Goal: Task Accomplishment & Management: Complete application form

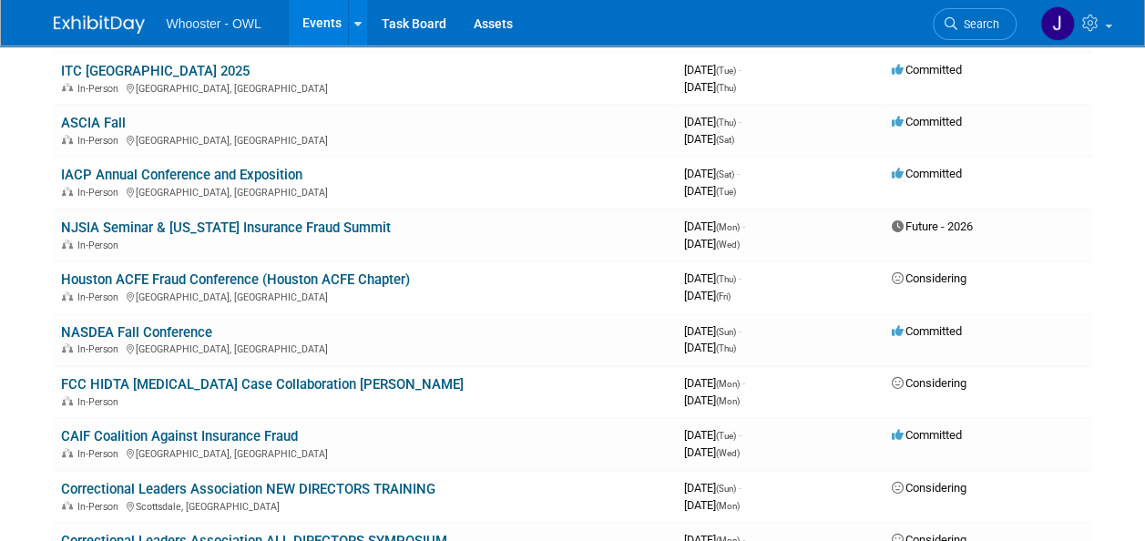
scroll to position [379, 0]
click at [273, 175] on link "IACP Annual Conference and Exposition" at bounding box center [181, 174] width 241 height 16
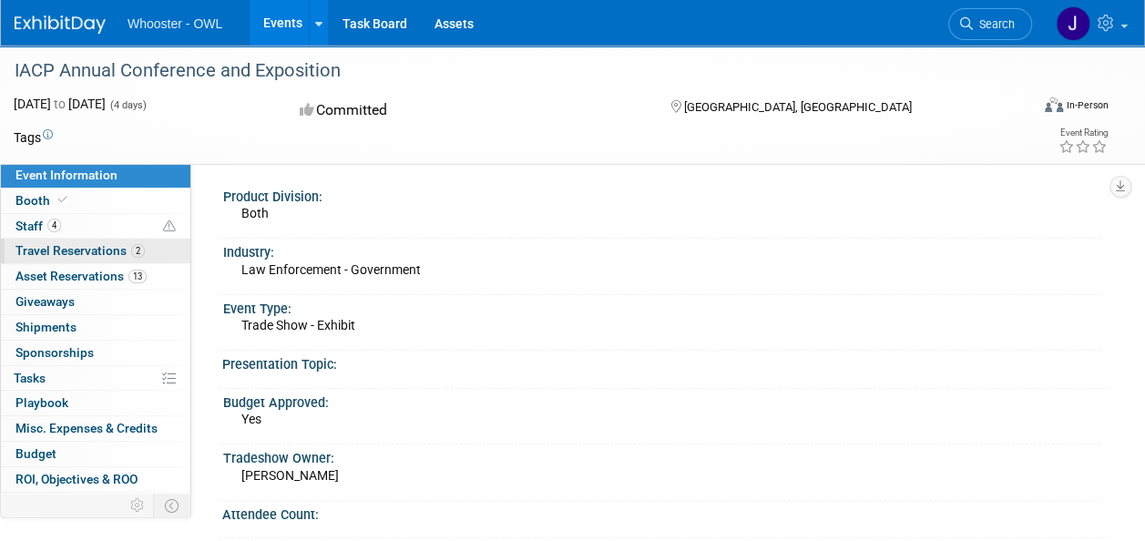
click at [103, 246] on span "Travel Reservations 2" at bounding box center [79, 250] width 129 height 15
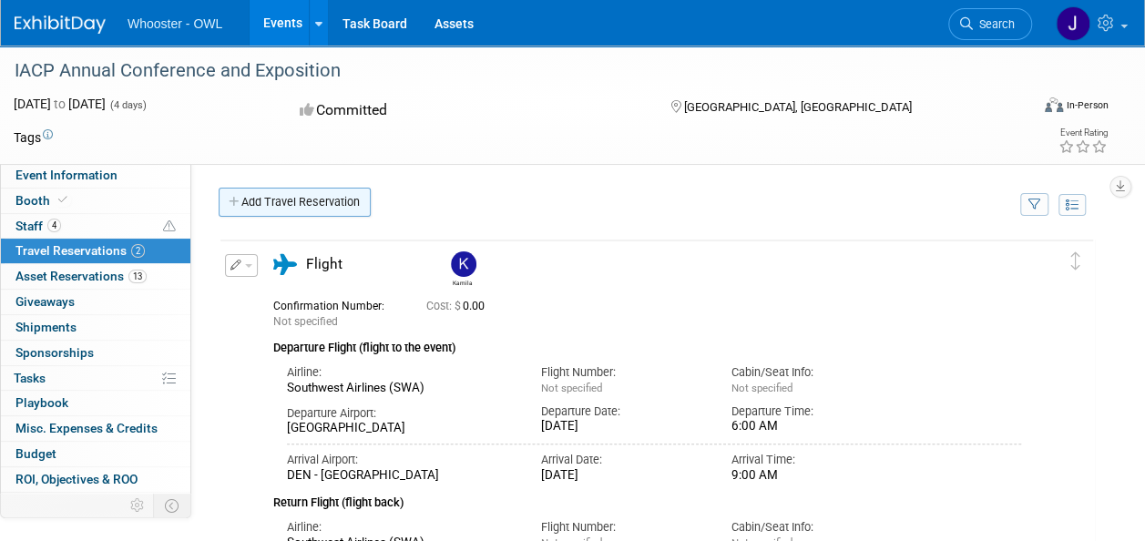
click at [266, 199] on link "Add Travel Reservation" at bounding box center [295, 202] width 152 height 29
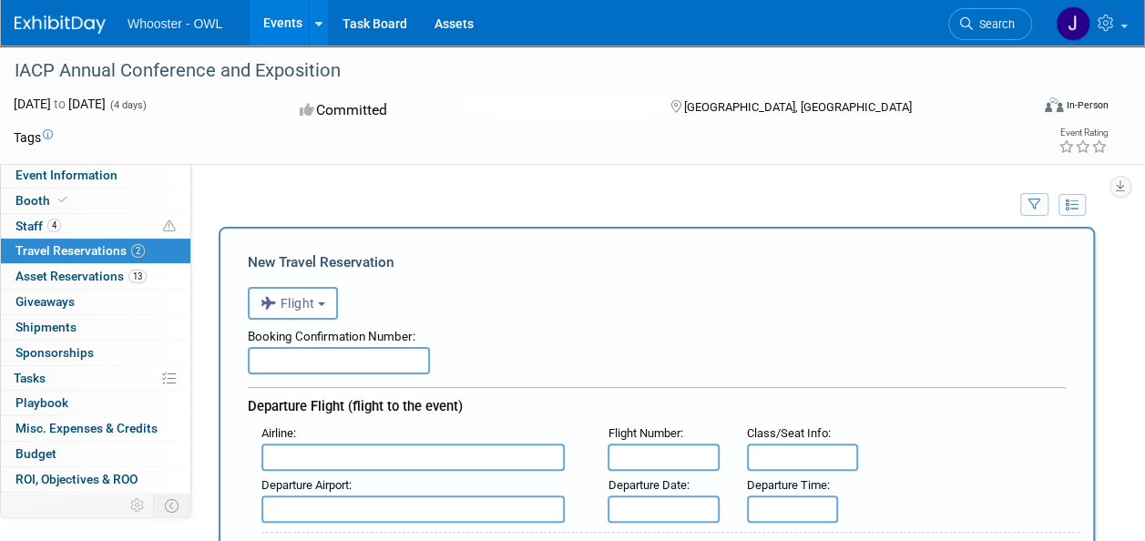
click at [322, 360] on input "text" at bounding box center [339, 360] width 182 height 27
type input "0"
type input "O56ZW7"
click at [315, 451] on input "text" at bounding box center [412, 457] width 303 height 27
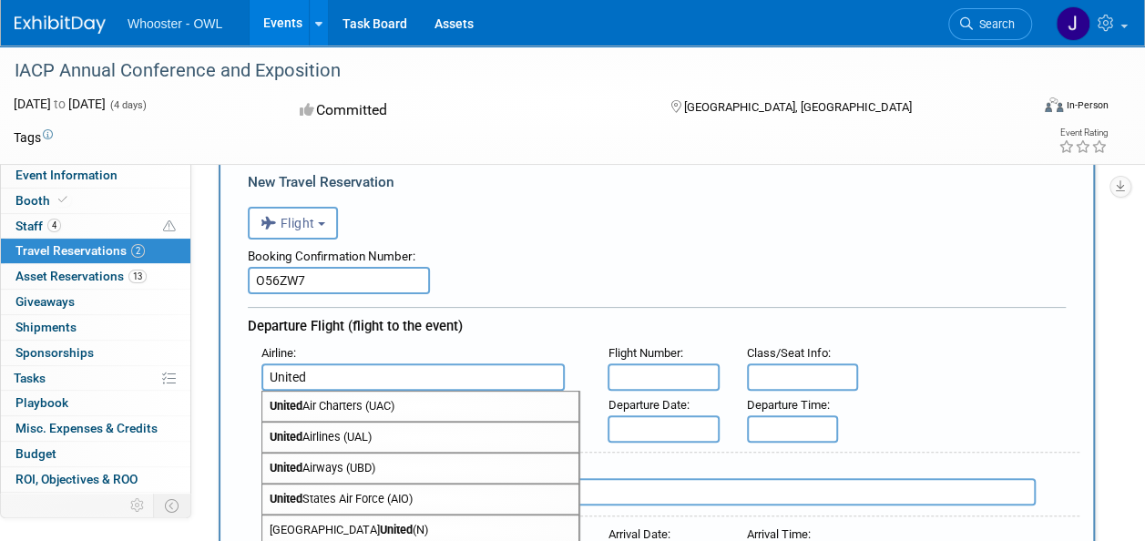
scroll to position [97, 0]
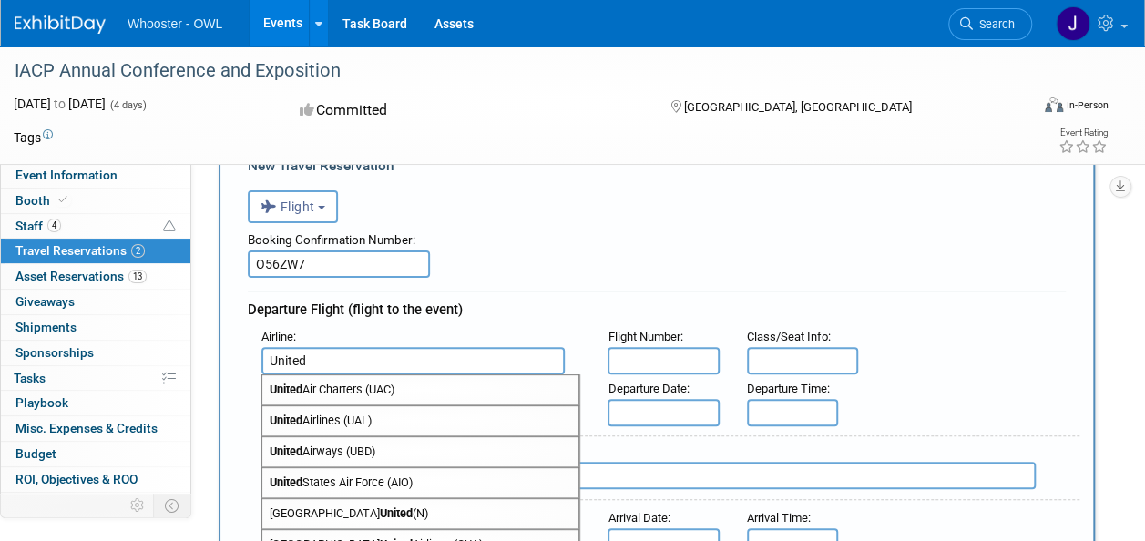
click at [329, 406] on span "United Airlines (UAL)" at bounding box center [420, 420] width 316 height 29
type input "United Airlines (UAL)"
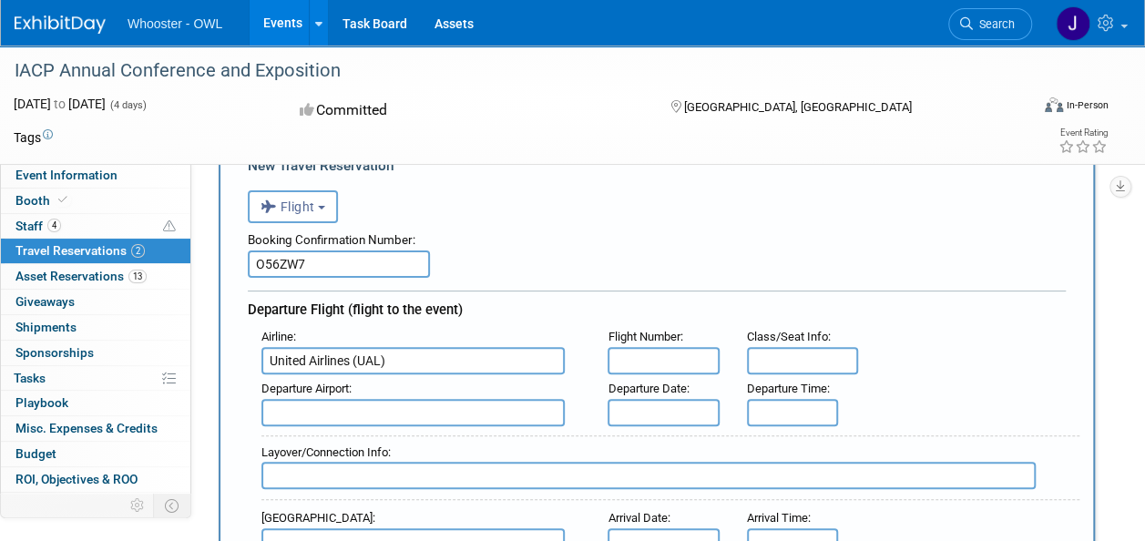
click at [332, 415] on input "text" at bounding box center [412, 412] width 303 height 27
click at [364, 449] on span "EWR - Newar k Liberty International Airport" at bounding box center [420, 441] width 316 height 29
type input "EWR - Newark Liberty International Airport"
click at [635, 367] on input "text" at bounding box center [663, 360] width 111 height 27
type input "1254"
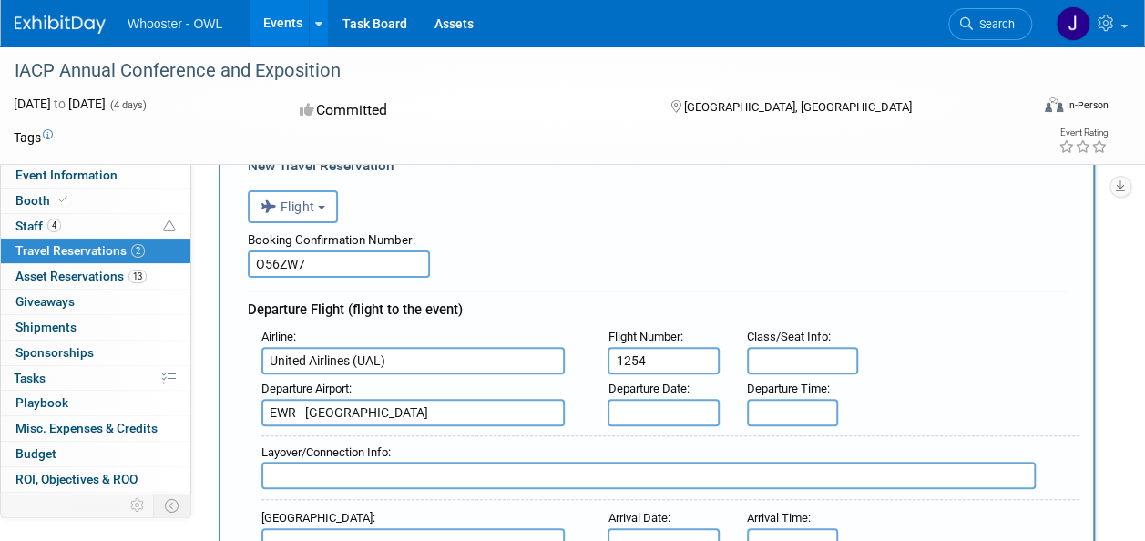
click at [813, 342] on div "Class/Seat Info :" at bounding box center [802, 337] width 111 height 20
click at [804, 355] on input "text" at bounding box center [802, 360] width 111 height 27
type input "22C"
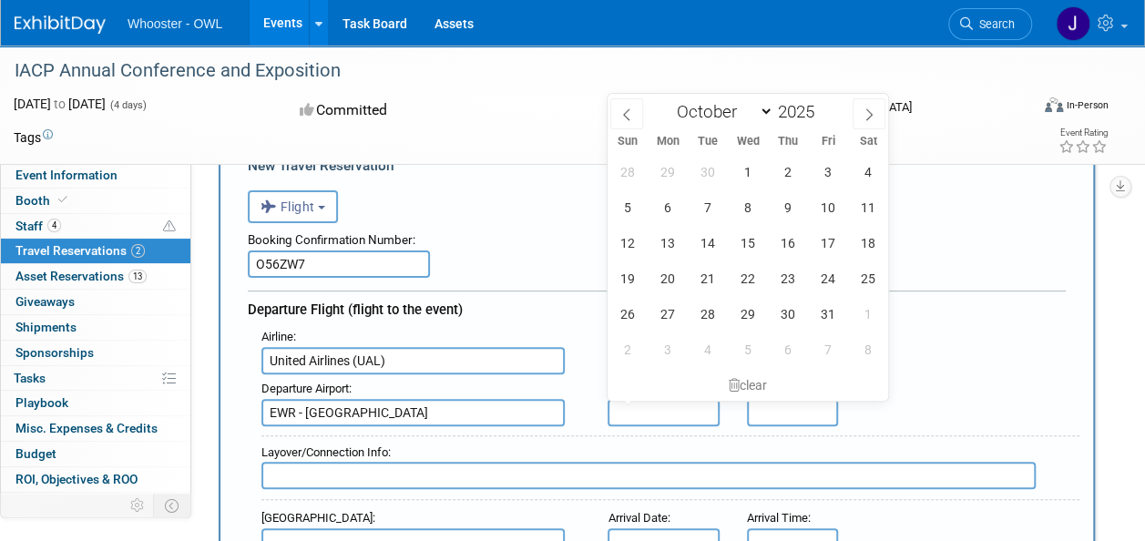
click at [674, 406] on input "text" at bounding box center [663, 412] width 111 height 27
click at [862, 238] on span "18" at bounding box center [869, 243] width 36 height 36
type input "Oct 18, 2025"
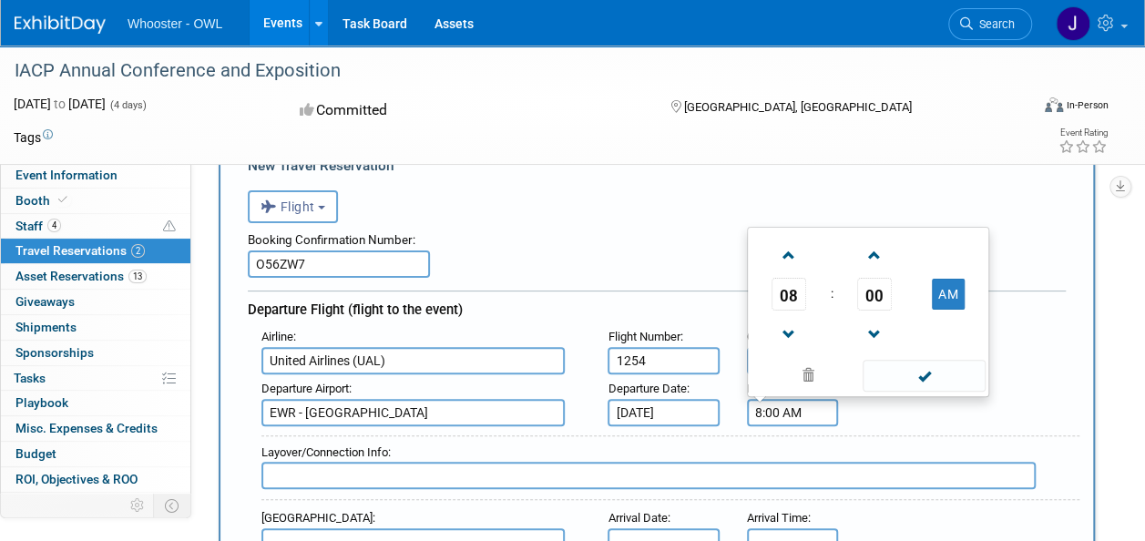
click at [772, 412] on input "8:00 AM" at bounding box center [792, 412] width 91 height 27
click at [792, 411] on input "12:00 AM" at bounding box center [792, 412] width 91 height 27
click at [948, 296] on button "AM" at bounding box center [948, 294] width 33 height 31
click at [782, 261] on span at bounding box center [789, 256] width 32 height 32
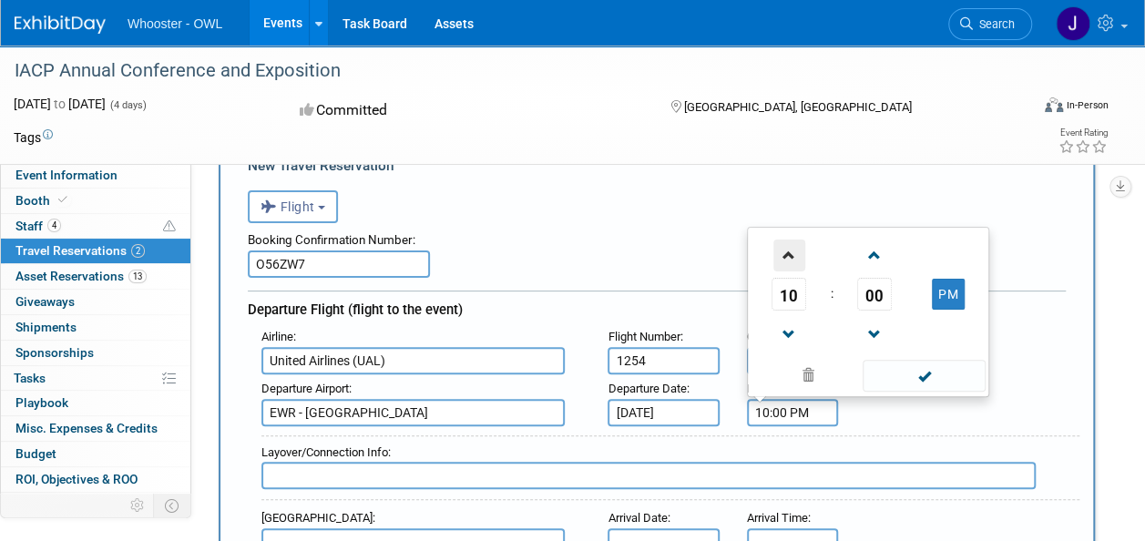
click at [782, 261] on span at bounding box center [789, 256] width 32 height 32
click at [867, 256] on span at bounding box center [875, 256] width 32 height 32
click at [867, 257] on span at bounding box center [875, 256] width 32 height 32
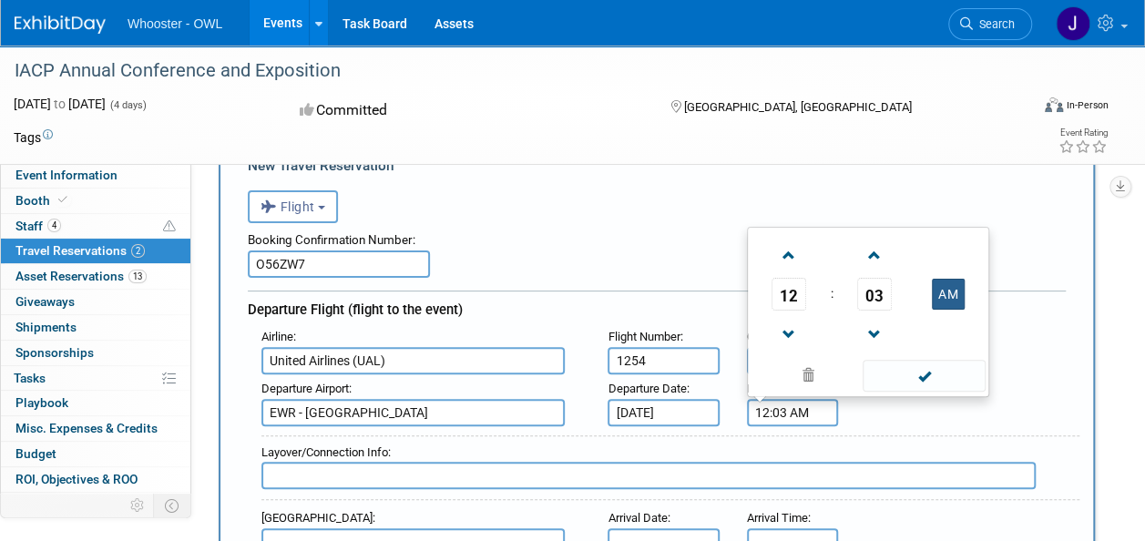
click at [946, 283] on button "AM" at bounding box center [948, 294] width 33 height 31
click at [941, 379] on span at bounding box center [924, 376] width 123 height 32
type input "12:03 PM"
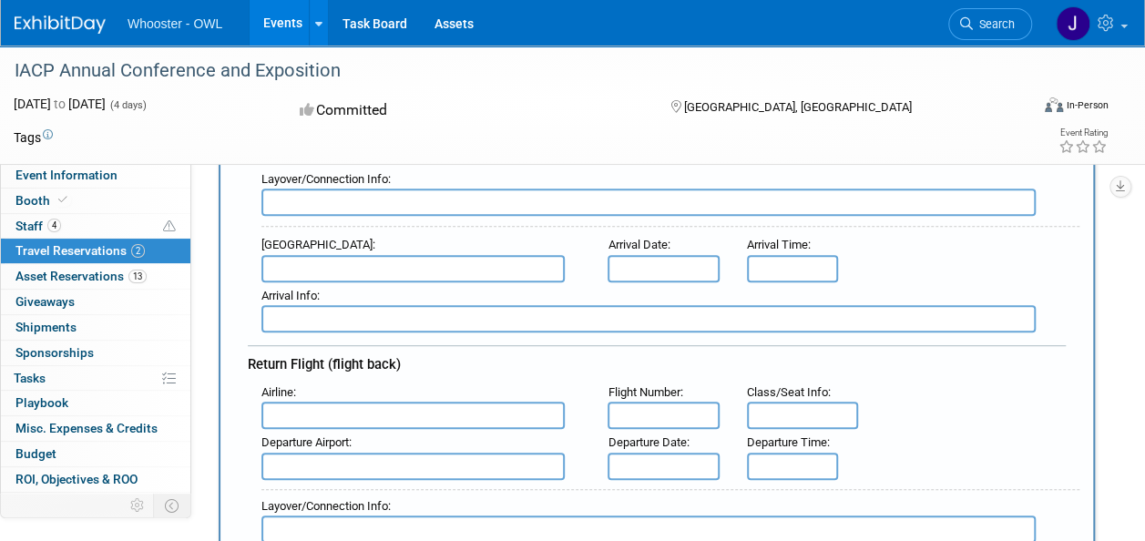
scroll to position [390, 0]
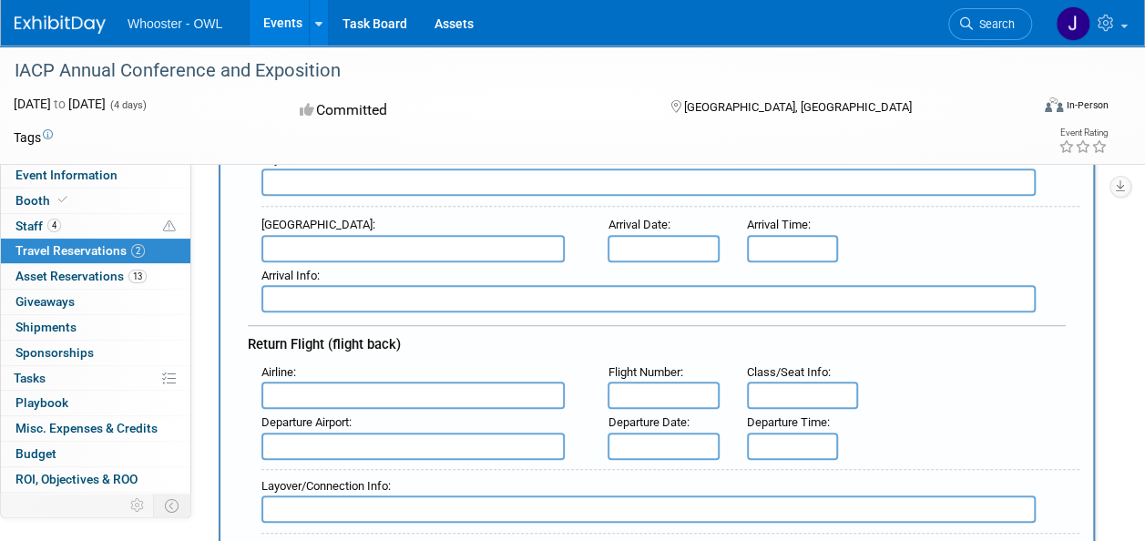
click at [333, 255] on input "text" at bounding box center [412, 248] width 303 height 27
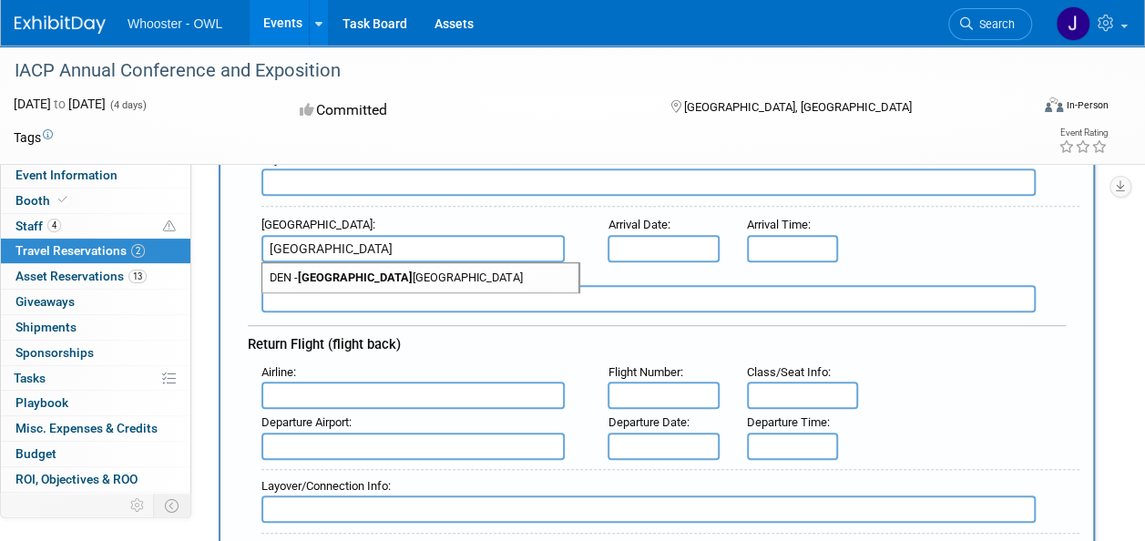
click at [337, 271] on strong "Denver" at bounding box center [355, 278] width 115 height 14
type input "DEN - Denver International Airport"
click at [618, 244] on input "text" at bounding box center [663, 248] width 111 height 27
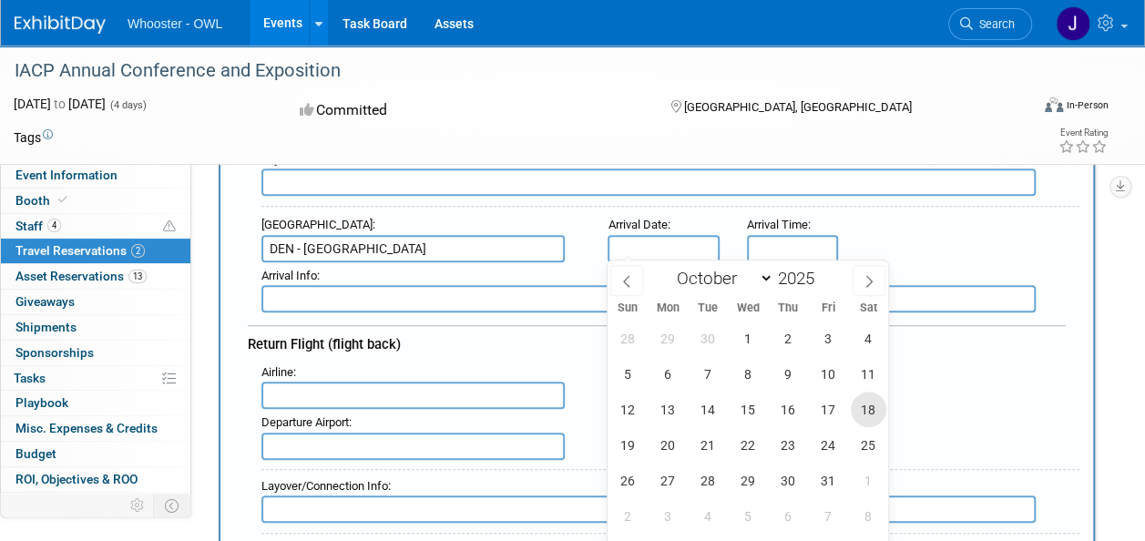
click at [873, 417] on span "18" at bounding box center [869, 410] width 36 height 36
type input "Oct 18, 2025"
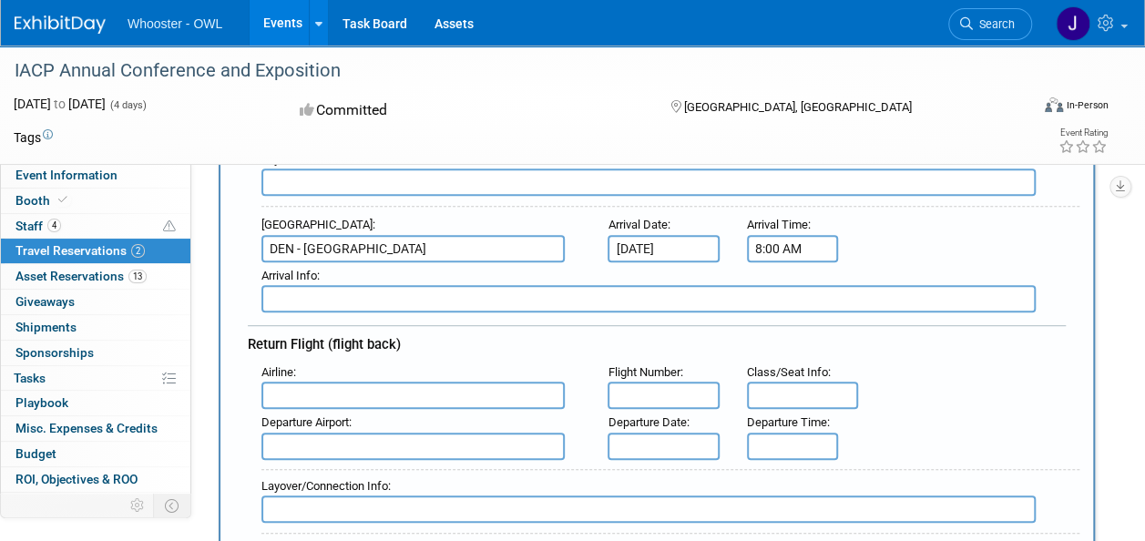
click at [789, 245] on input "8:00 AM" at bounding box center [792, 248] width 91 height 27
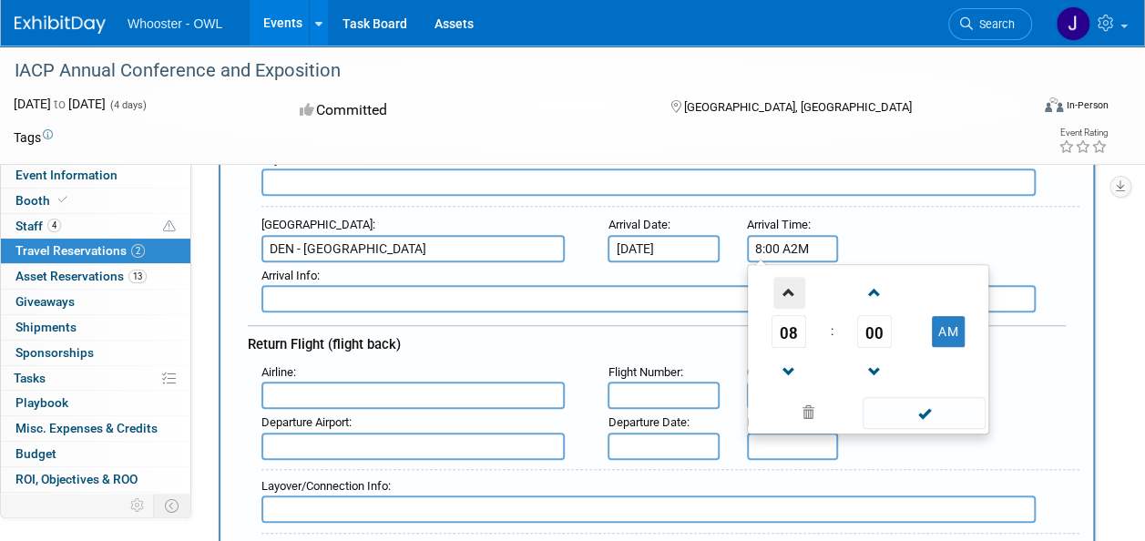
click at [789, 297] on span at bounding box center [789, 293] width 32 height 32
click at [787, 360] on span at bounding box center [789, 372] width 32 height 32
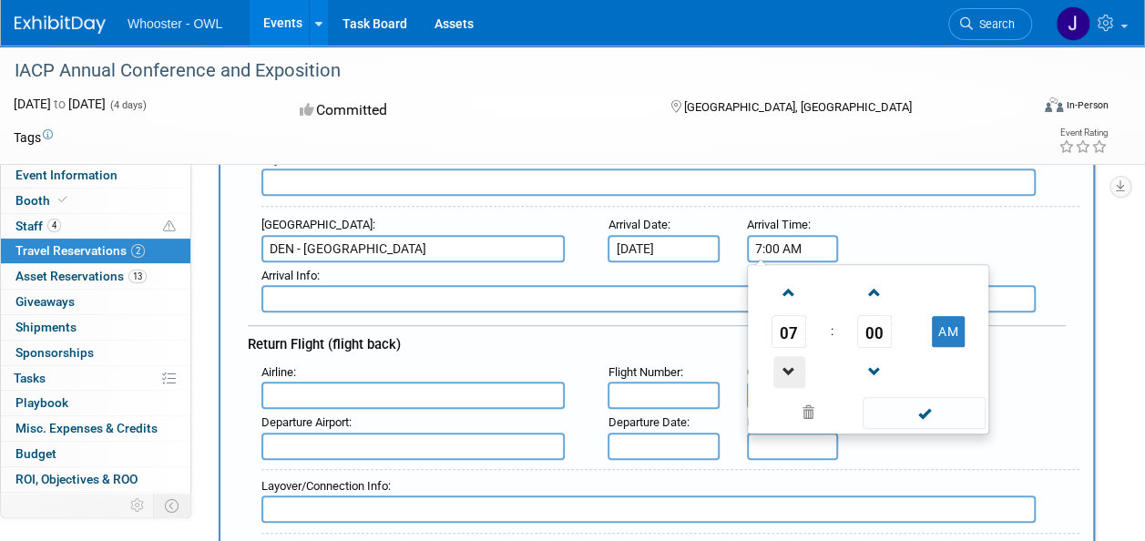
click at [787, 360] on span at bounding box center [789, 372] width 32 height 32
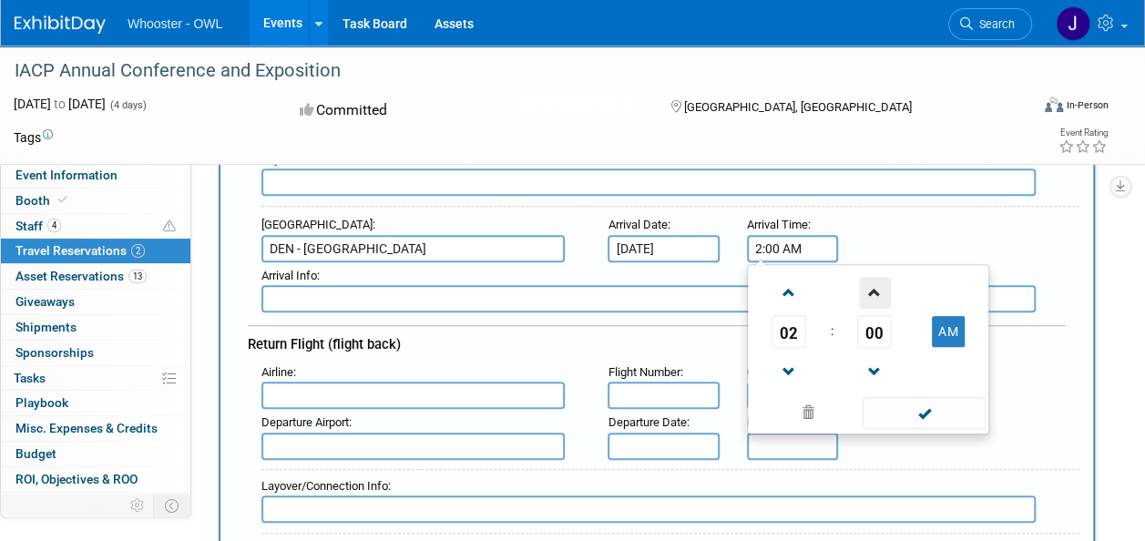
click at [872, 295] on span at bounding box center [875, 293] width 32 height 32
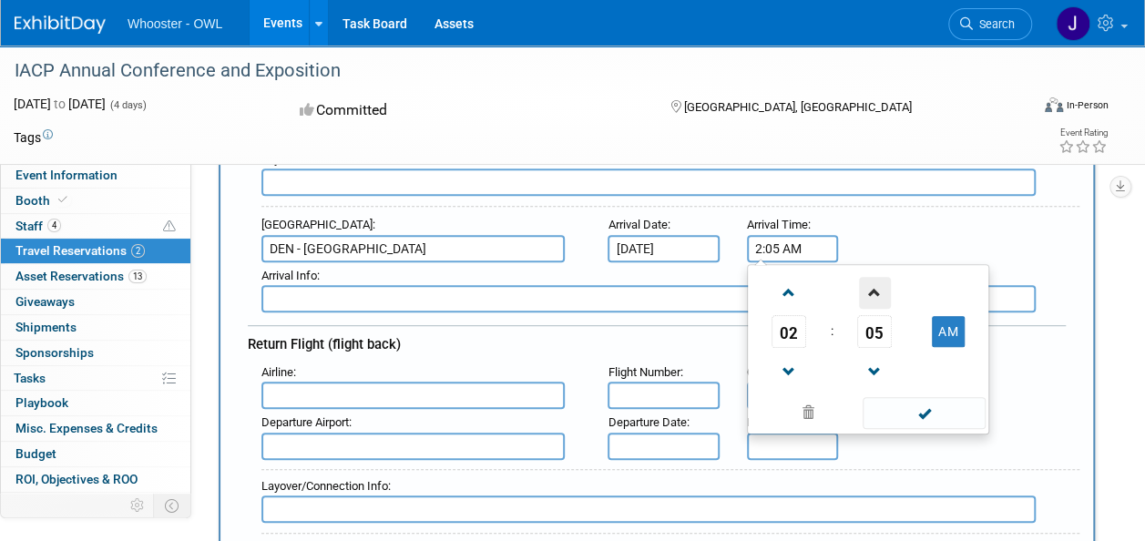
click at [872, 295] on span at bounding box center [875, 293] width 32 height 32
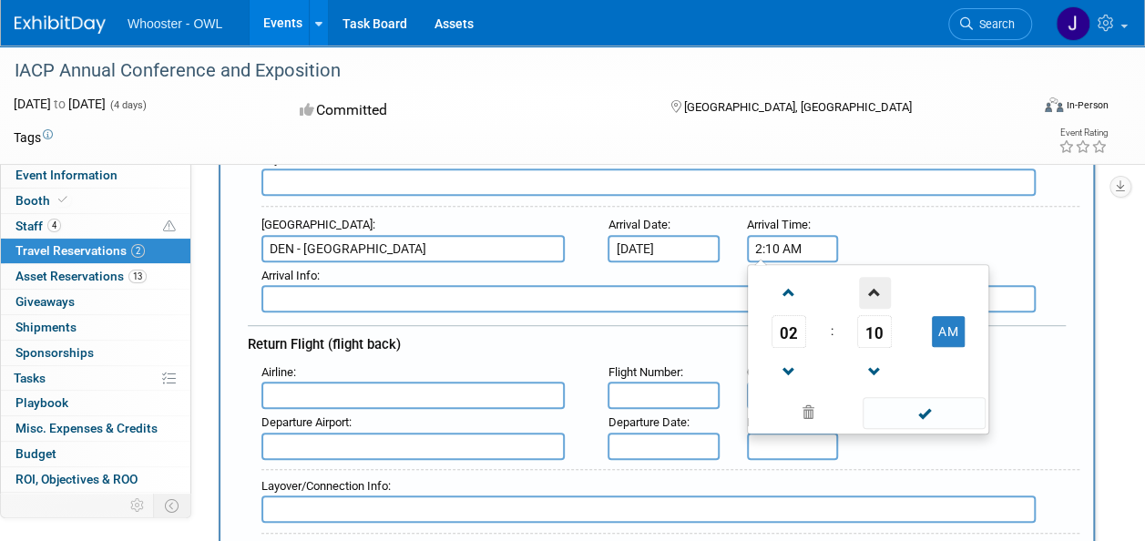
click at [872, 295] on span at bounding box center [875, 293] width 32 height 32
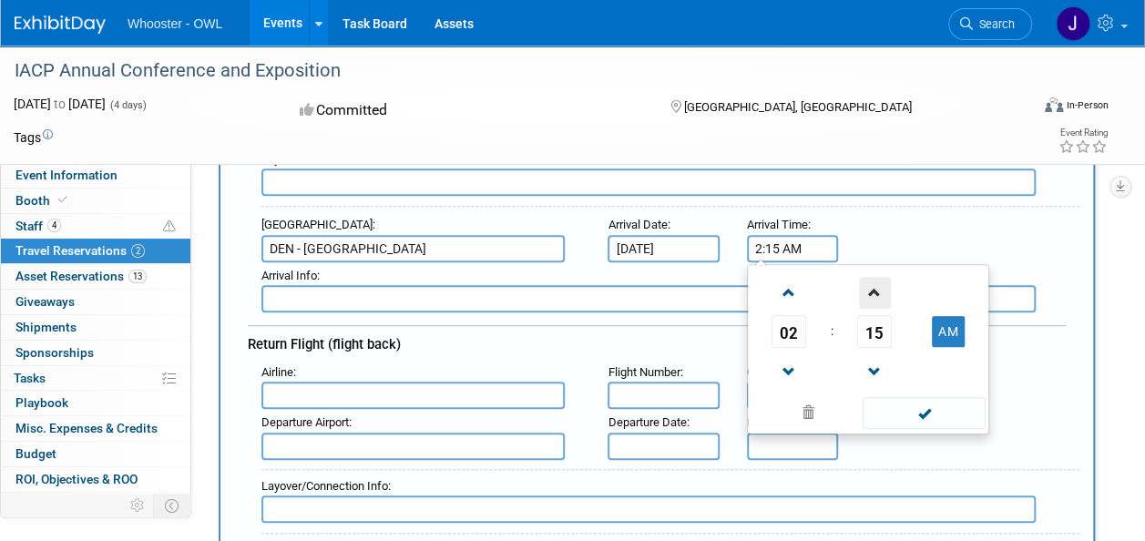
click at [872, 295] on span at bounding box center [875, 293] width 32 height 32
click at [953, 328] on button "AM" at bounding box center [948, 331] width 33 height 31
click at [941, 412] on span at bounding box center [924, 413] width 123 height 32
type input "2:16 PM"
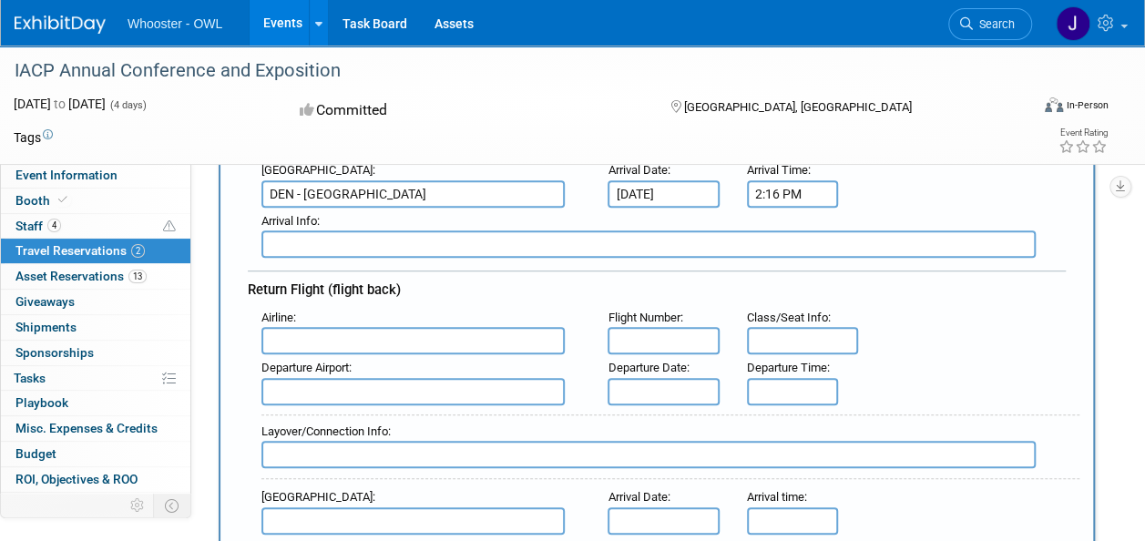
scroll to position [453, 0]
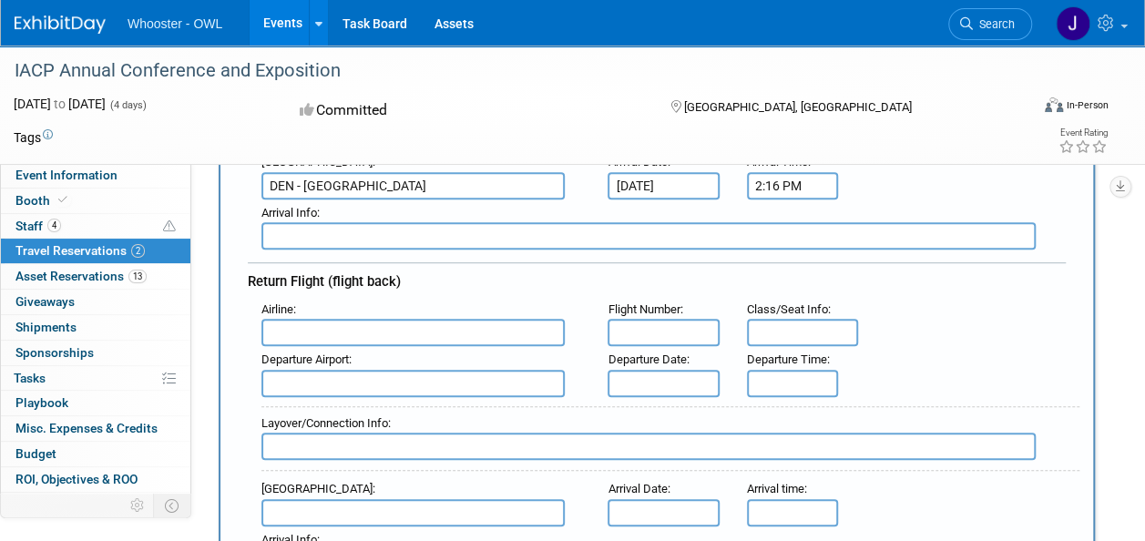
click at [401, 332] on input "text" at bounding box center [412, 332] width 303 height 27
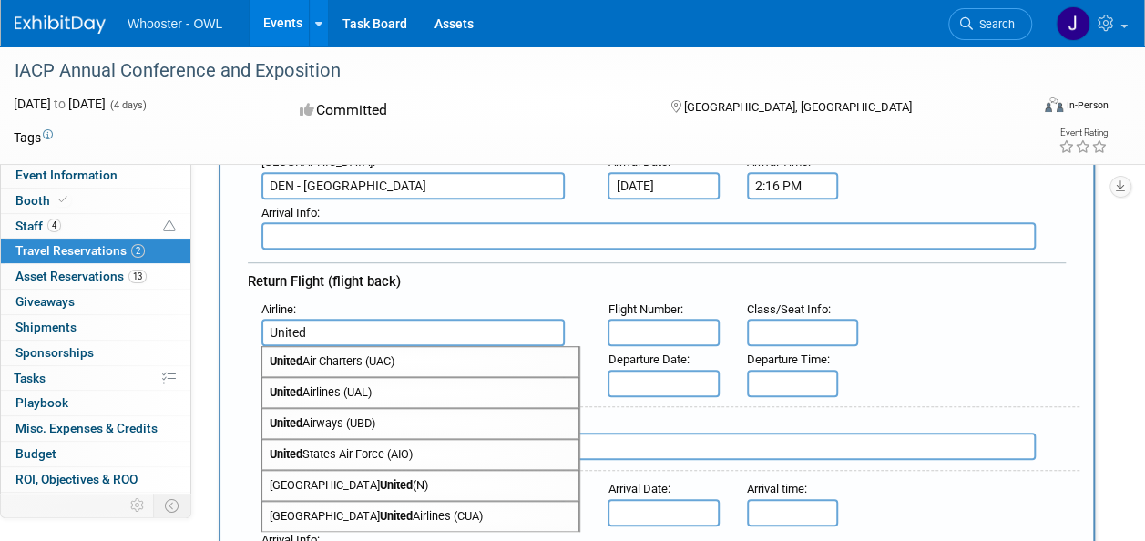
click at [390, 380] on span "United Airlines (UAL)" at bounding box center [420, 392] width 316 height 29
type input "United Airlines (UAL)"
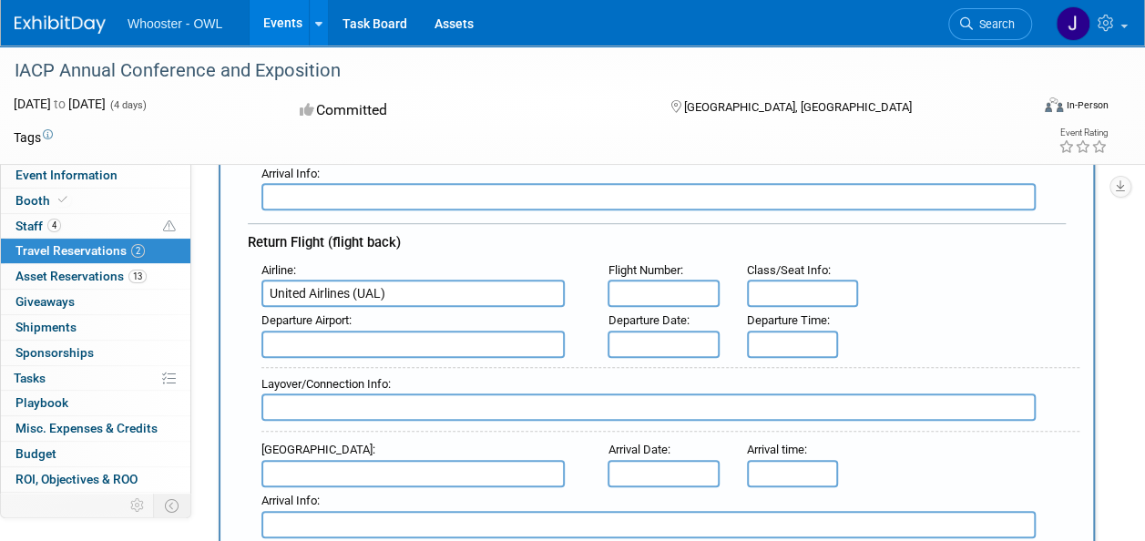
scroll to position [494, 0]
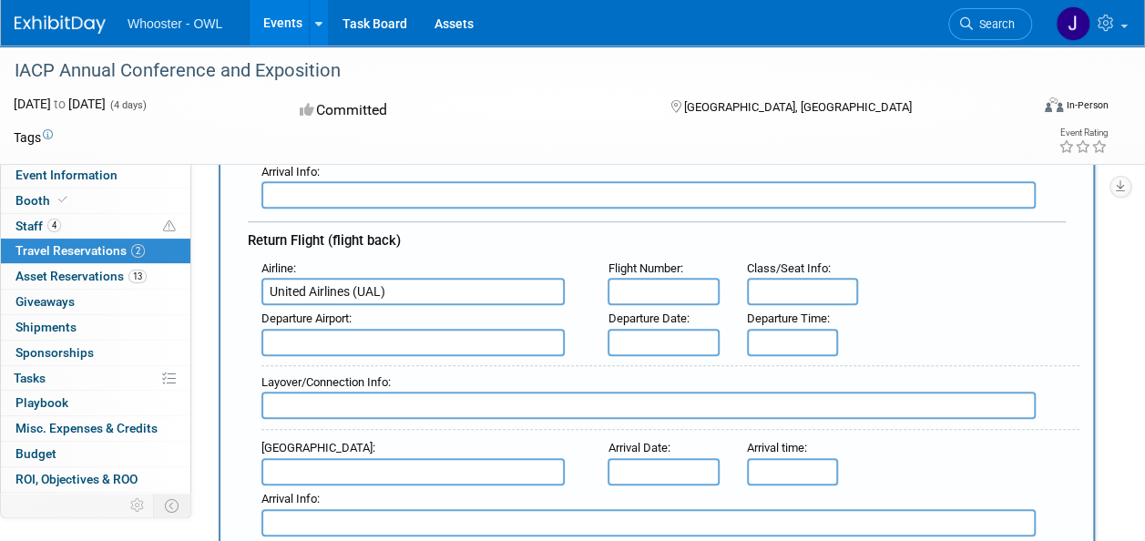
click at [384, 329] on input "text" at bounding box center [412, 342] width 303 height 27
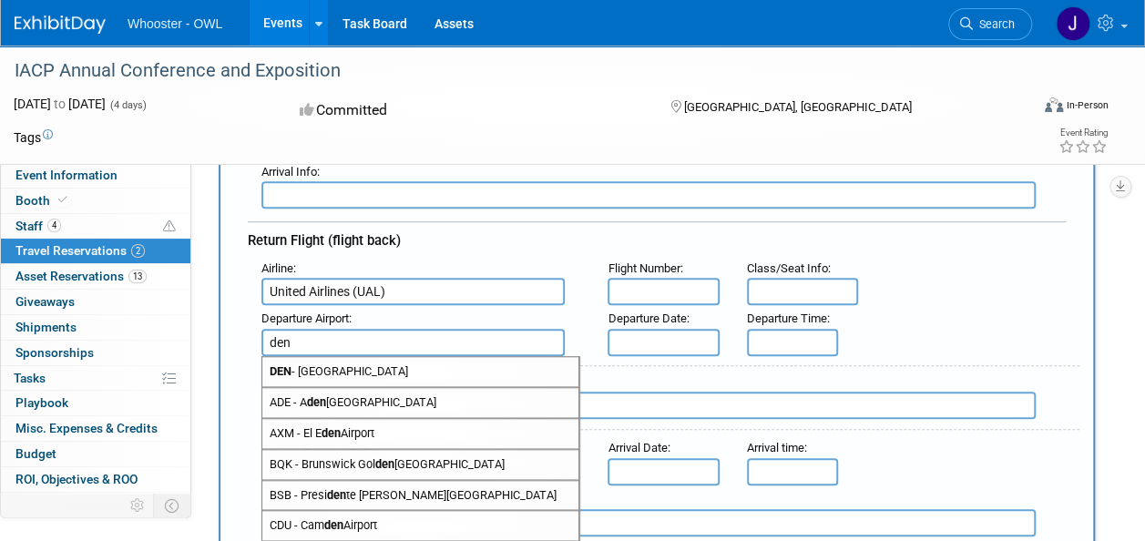
click at [383, 363] on span "DEN - Denver International Airport" at bounding box center [420, 371] width 316 height 29
type input "DEN - Denver International Airport"
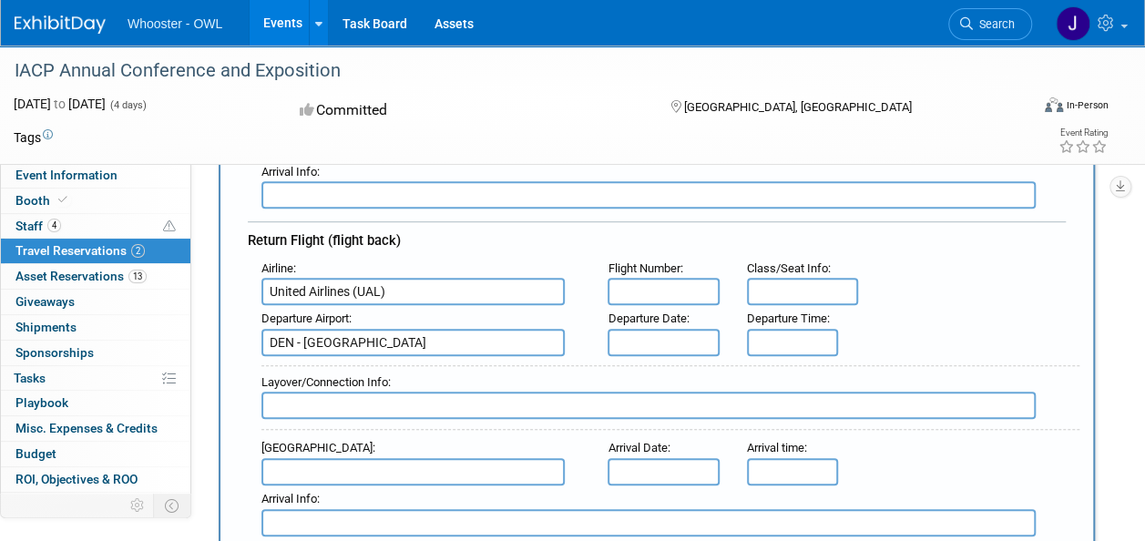
click at [344, 477] on input "text" at bounding box center [412, 471] width 303 height 27
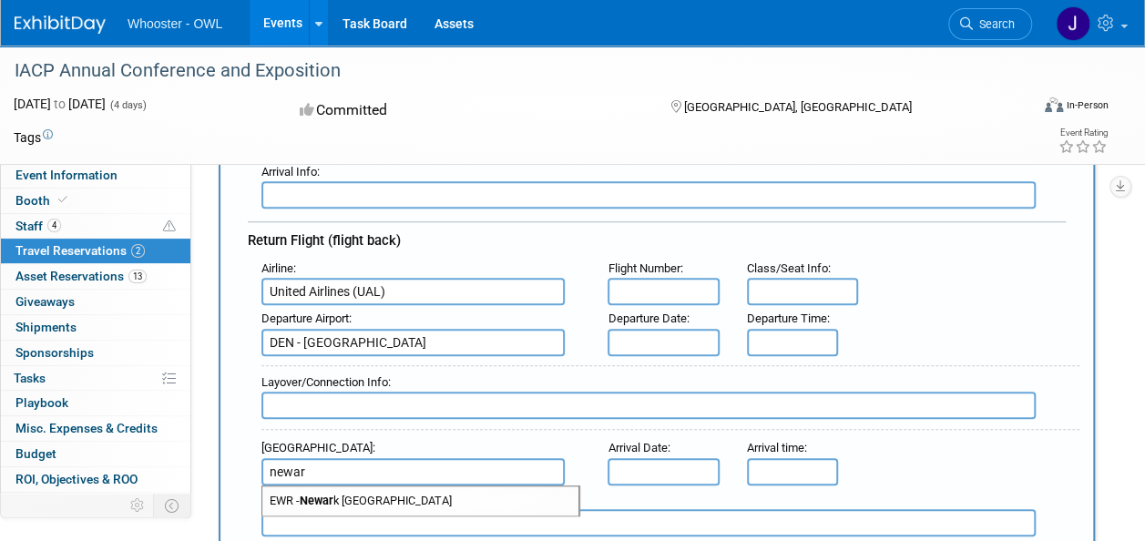
click at [346, 491] on span "EWR - Newar k Liberty International Airport" at bounding box center [420, 500] width 316 height 29
type input "EWR - Newark Liberty International Airport"
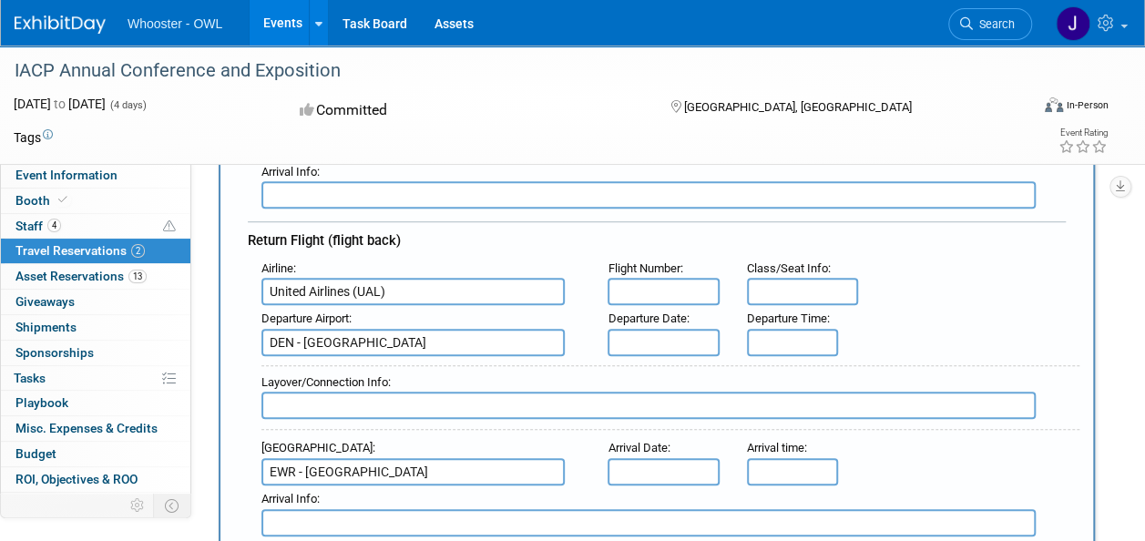
click at [638, 288] on input "text" at bounding box center [663, 291] width 111 height 27
type input "1715"
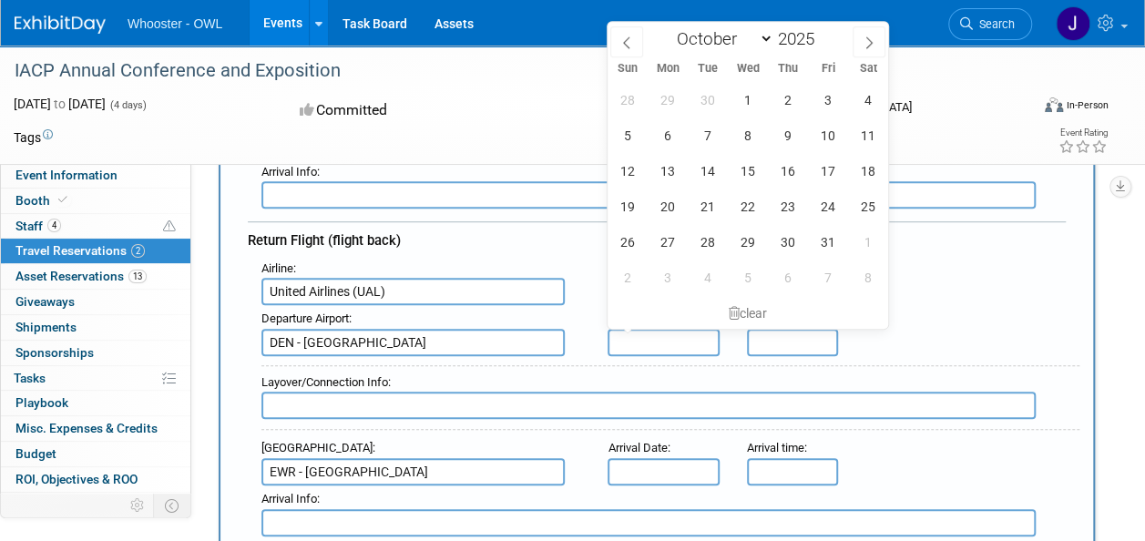
click at [658, 340] on input "text" at bounding box center [663, 342] width 111 height 27
click at [711, 204] on span "21" at bounding box center [708, 207] width 36 height 36
type input "Oct 21, 2025"
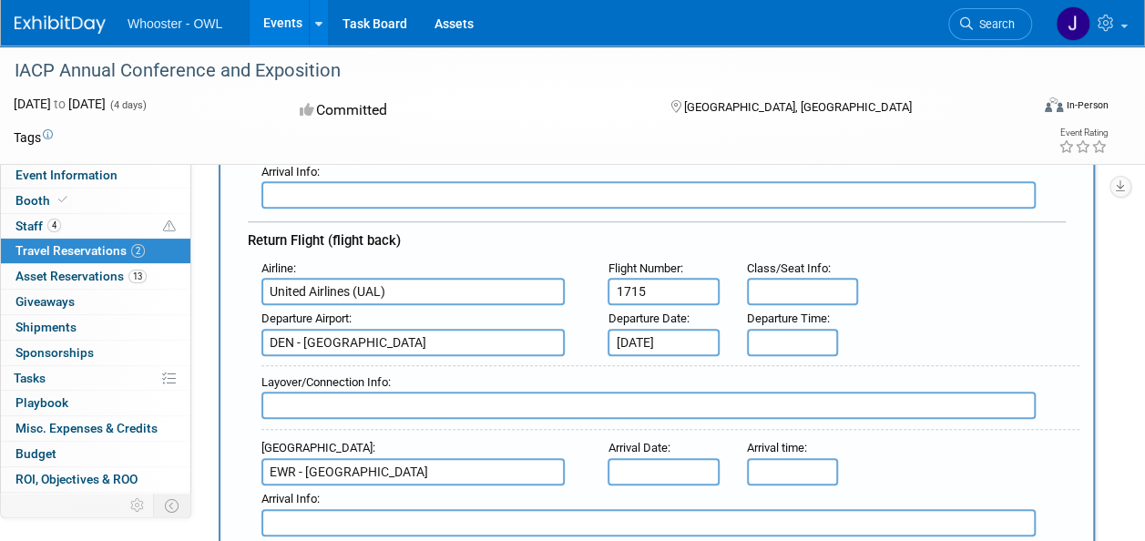
click at [776, 288] on input "text" at bounding box center [802, 291] width 111 height 27
type input "25D"
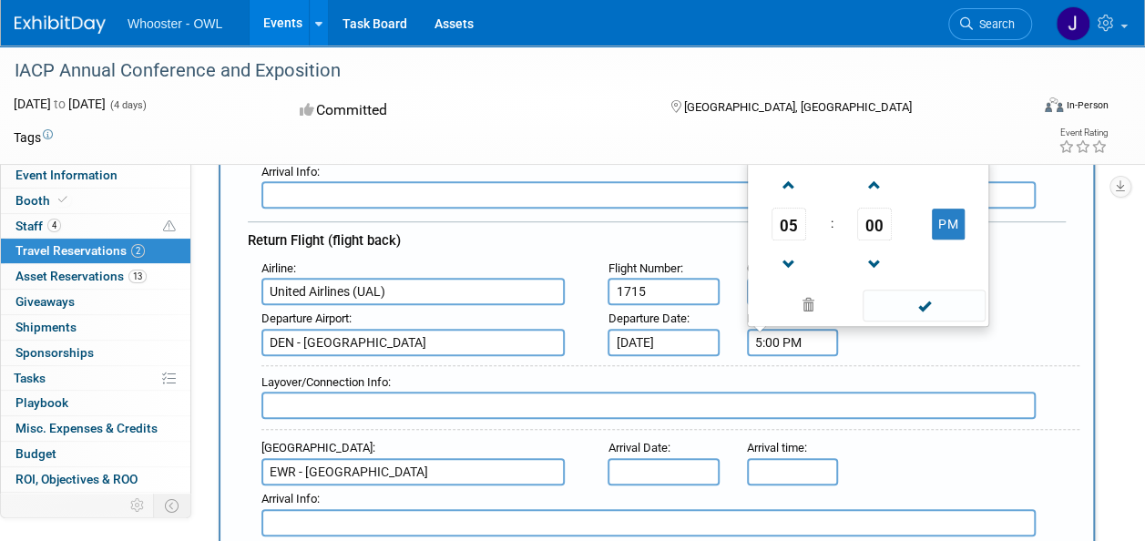
click at [772, 329] on input "5:00 PM" at bounding box center [792, 342] width 91 height 27
click at [803, 273] on span at bounding box center [789, 265] width 32 height 32
click at [789, 172] on span at bounding box center [789, 185] width 32 height 32
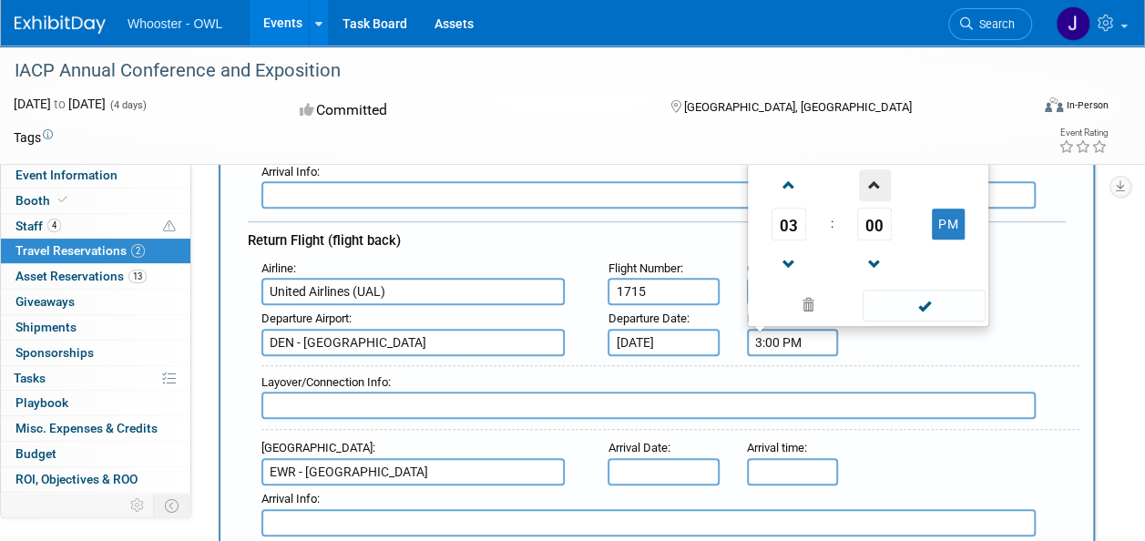
click at [874, 196] on span at bounding box center [875, 185] width 32 height 32
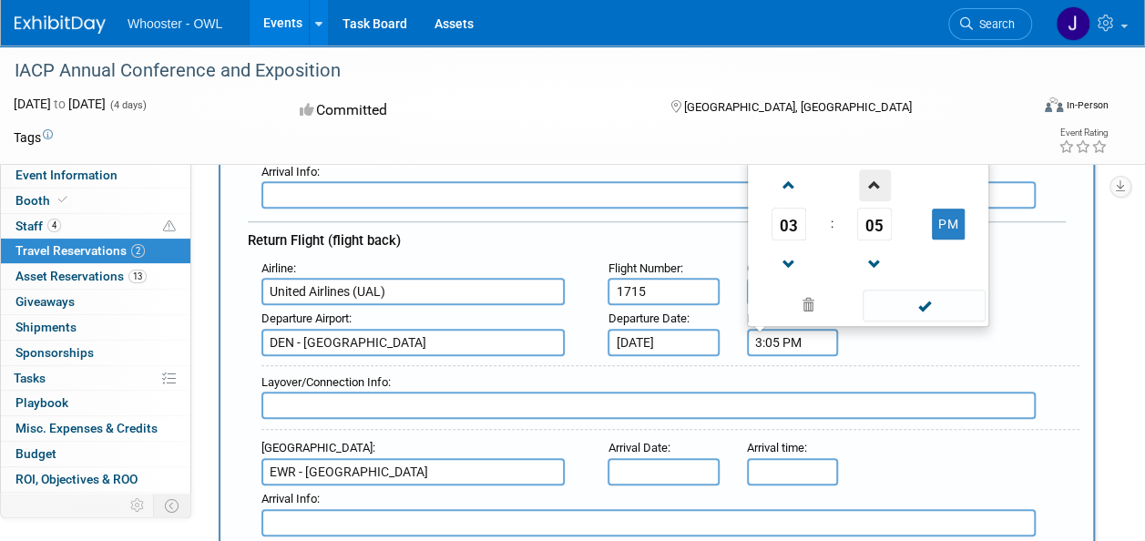
click at [874, 196] on span at bounding box center [875, 185] width 32 height 32
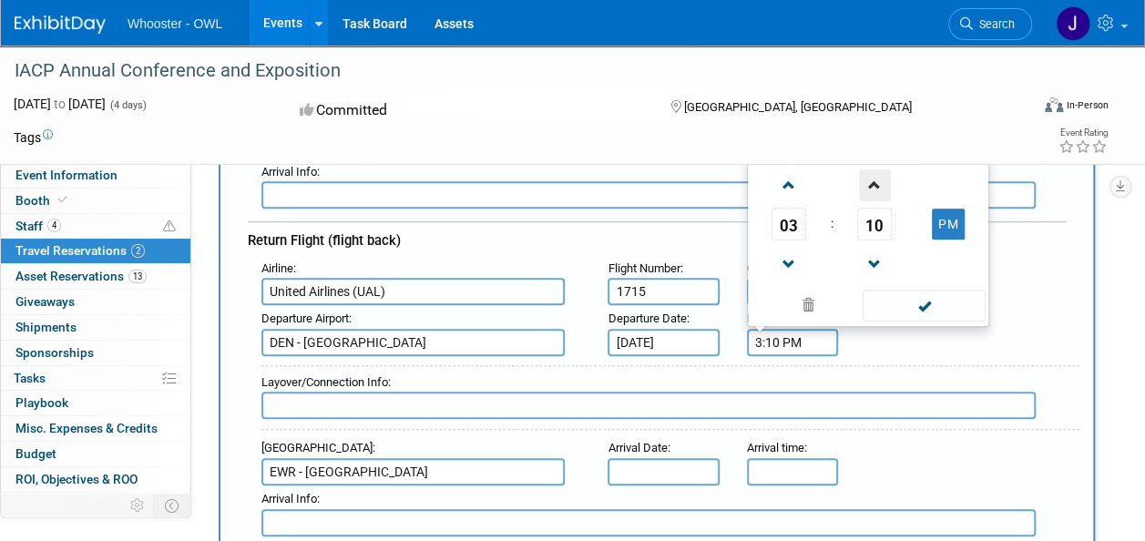
click at [874, 196] on span at bounding box center [875, 185] width 32 height 32
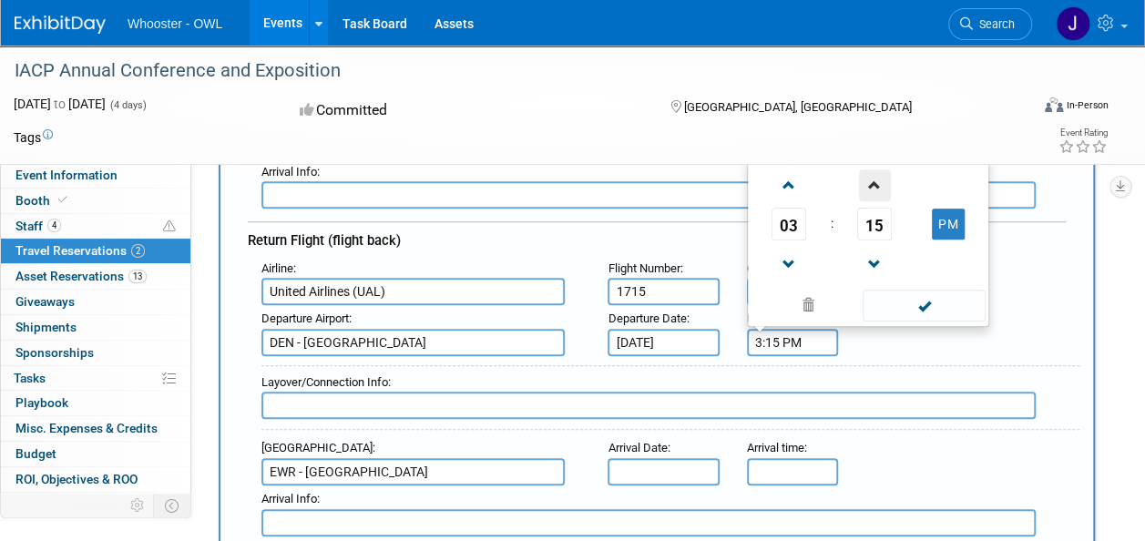
click at [874, 196] on span at bounding box center [875, 185] width 32 height 32
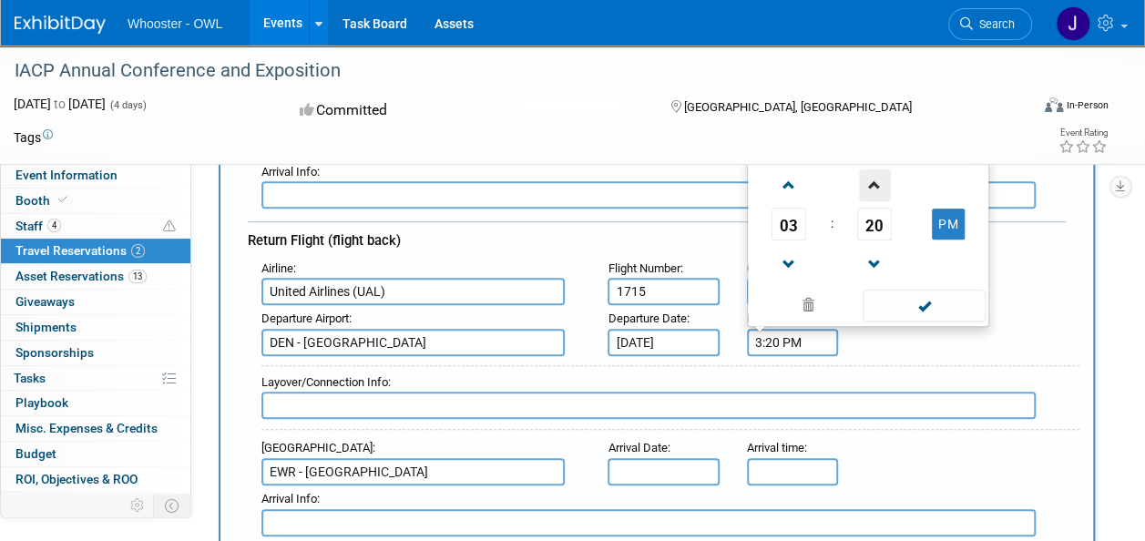
click at [874, 196] on span at bounding box center [875, 185] width 32 height 32
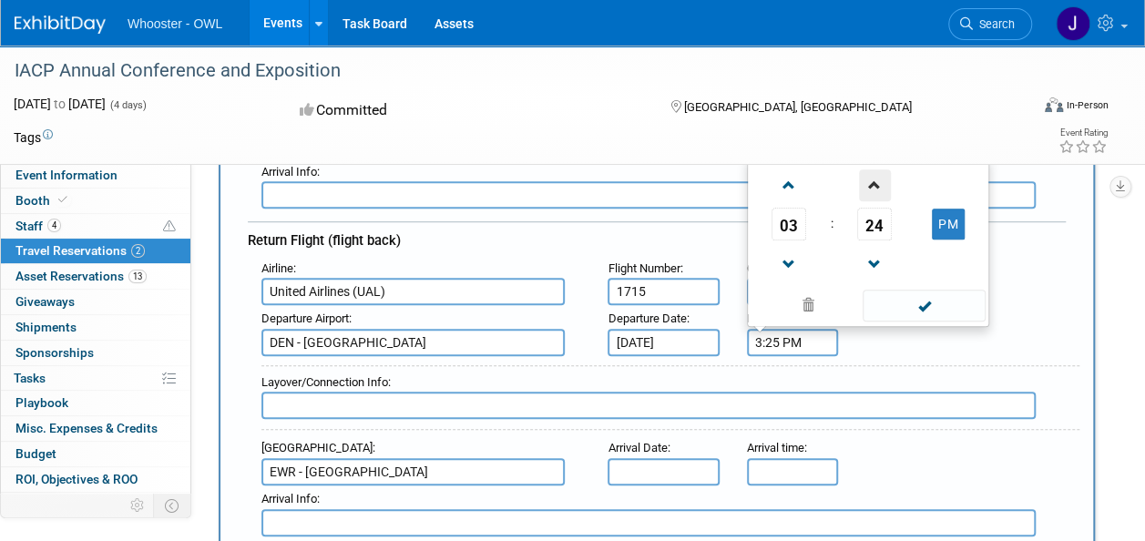
click at [874, 196] on span at bounding box center [875, 185] width 32 height 32
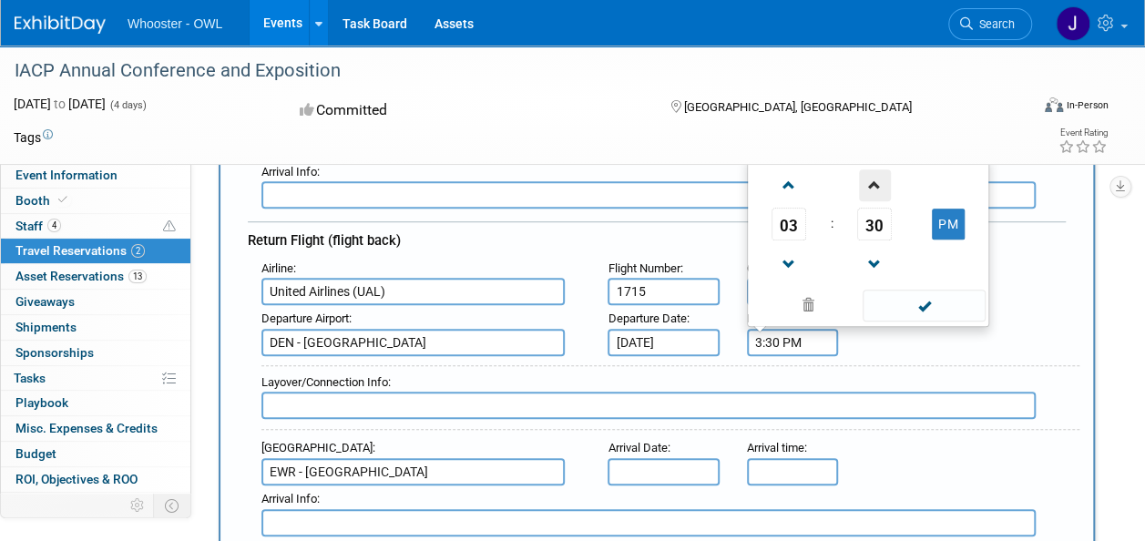
click at [874, 196] on span at bounding box center [875, 185] width 32 height 32
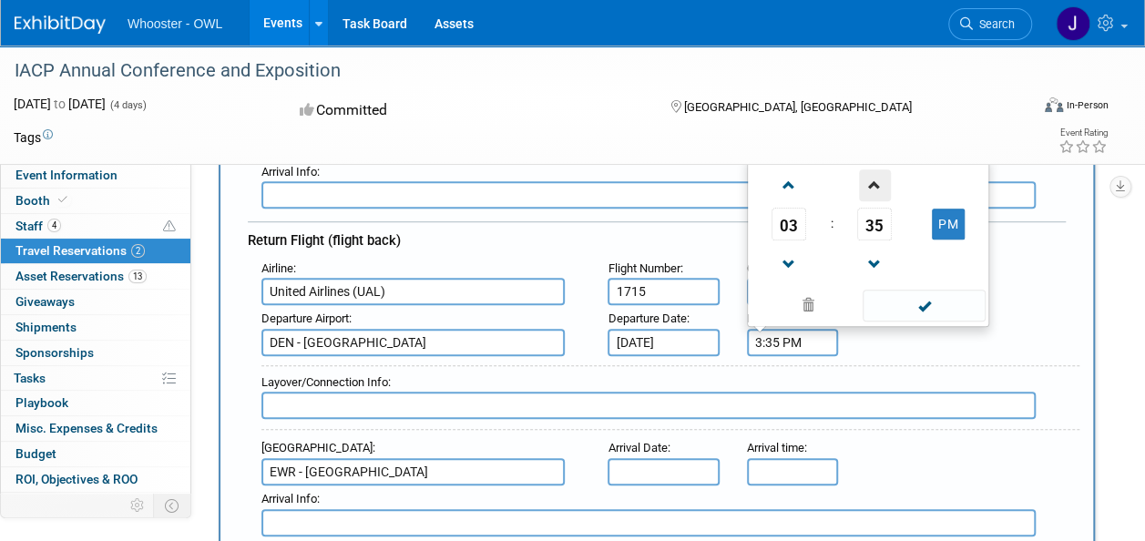
click at [874, 196] on span at bounding box center [875, 185] width 32 height 32
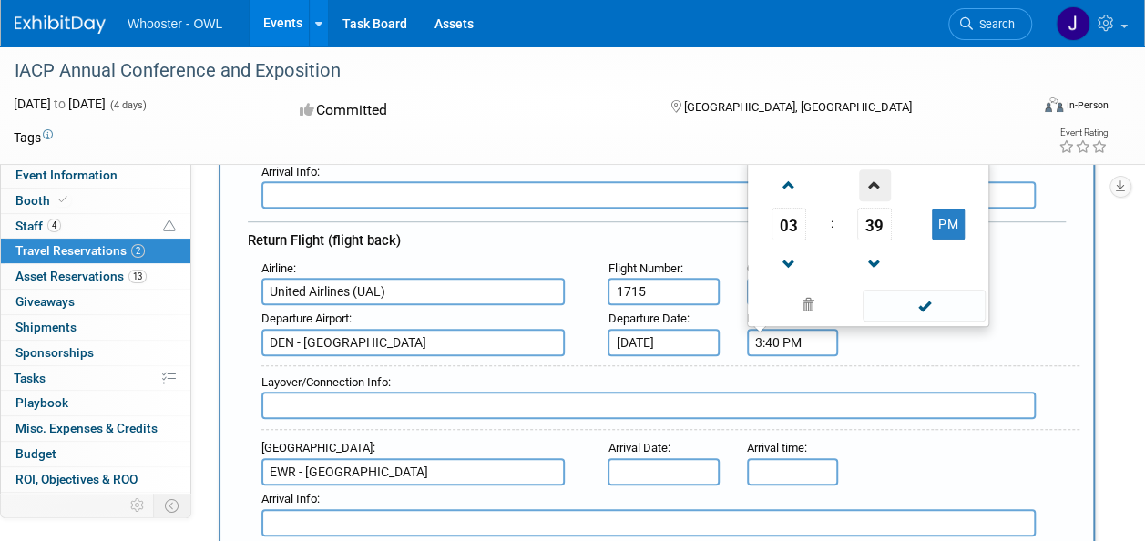
click at [874, 196] on span at bounding box center [875, 185] width 32 height 32
click at [873, 192] on span at bounding box center [875, 185] width 32 height 32
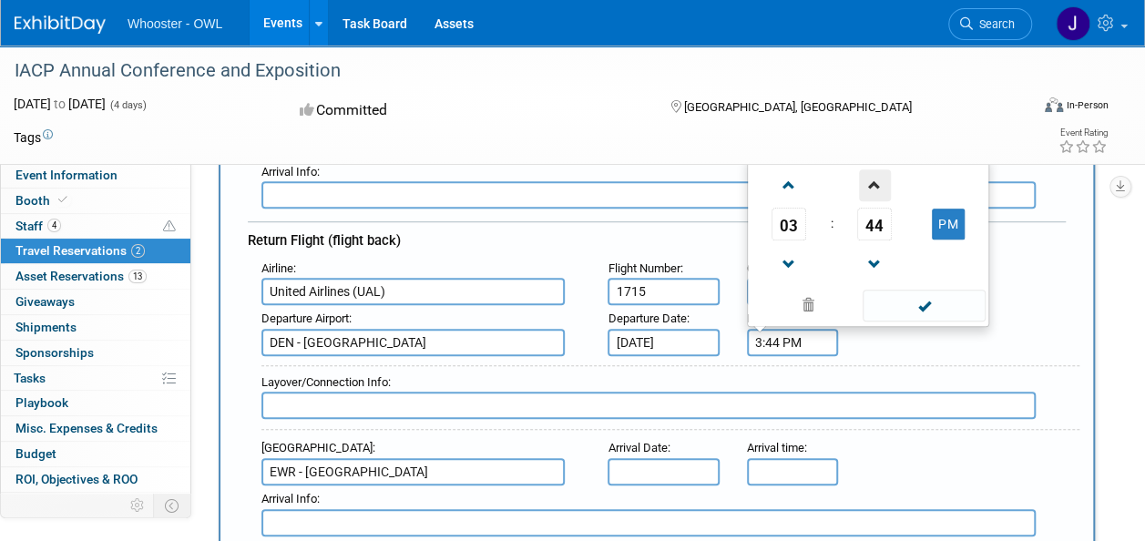
type input "3:45 PM"
click at [927, 290] on span at bounding box center [924, 306] width 123 height 32
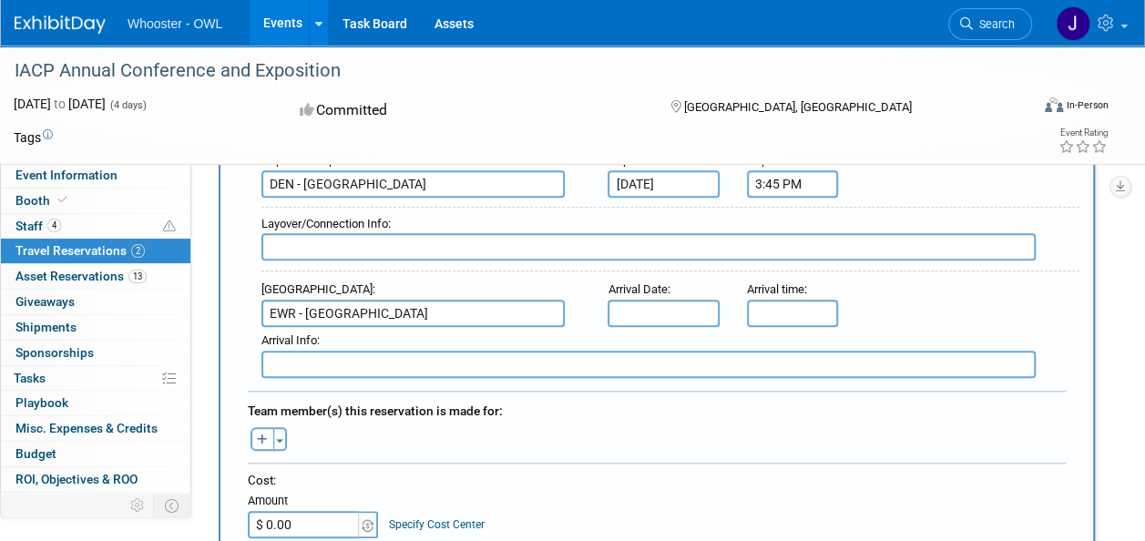
scroll to position [657, 0]
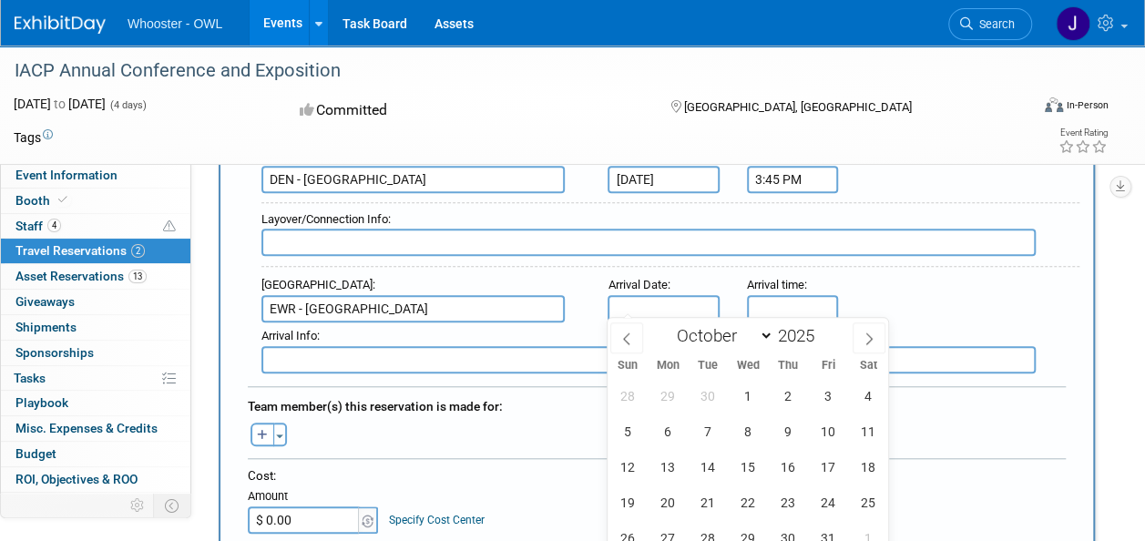
click at [654, 295] on input "text" at bounding box center [663, 308] width 111 height 27
click at [701, 494] on span "21" at bounding box center [708, 503] width 36 height 36
type input "Oct 21, 2025"
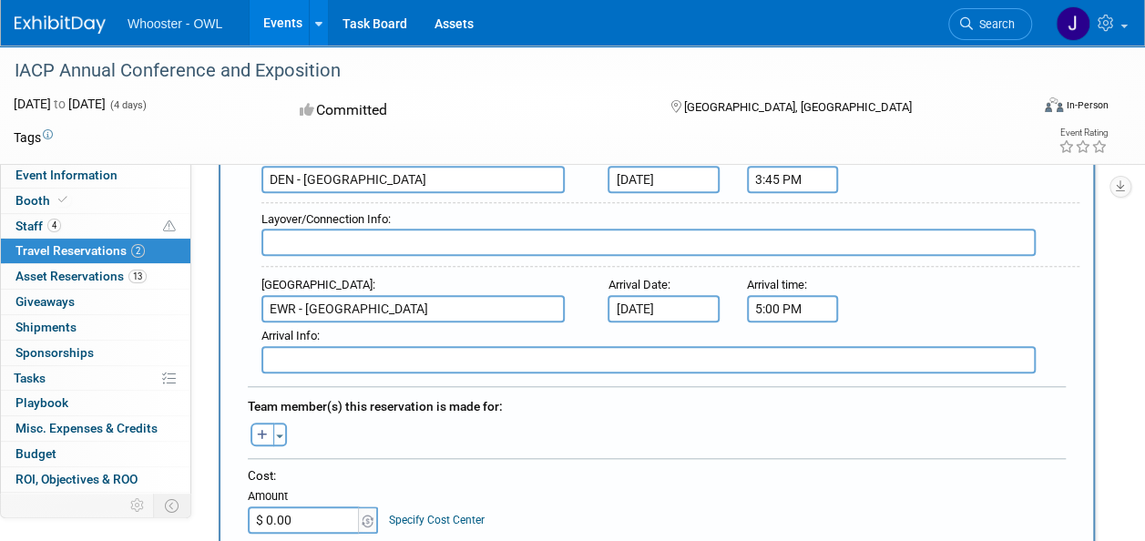
click at [767, 295] on input "5:00 PM" at bounding box center [792, 308] width 91 height 27
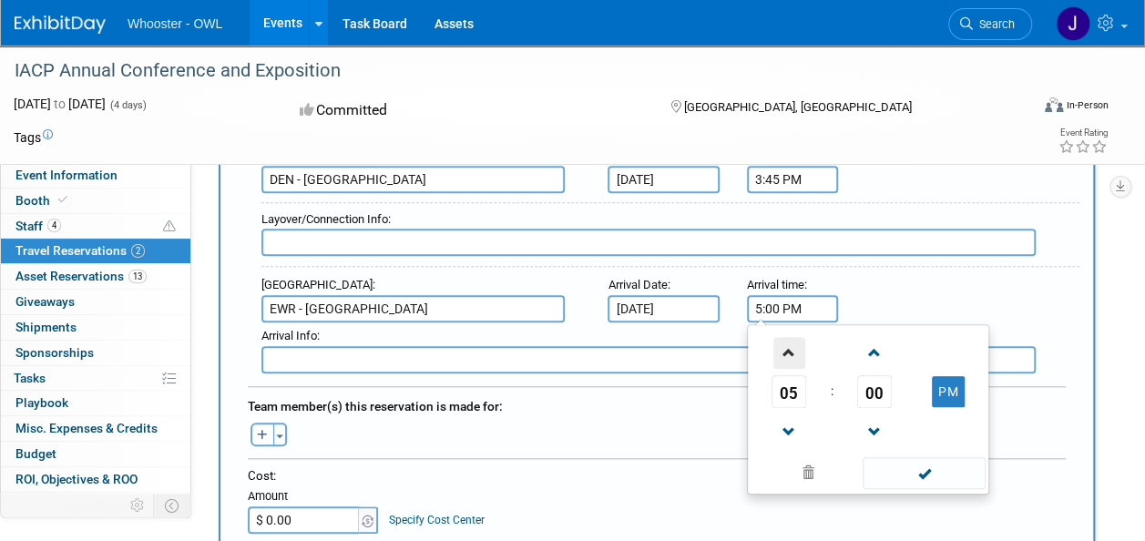
click at [781, 353] on span at bounding box center [789, 353] width 32 height 32
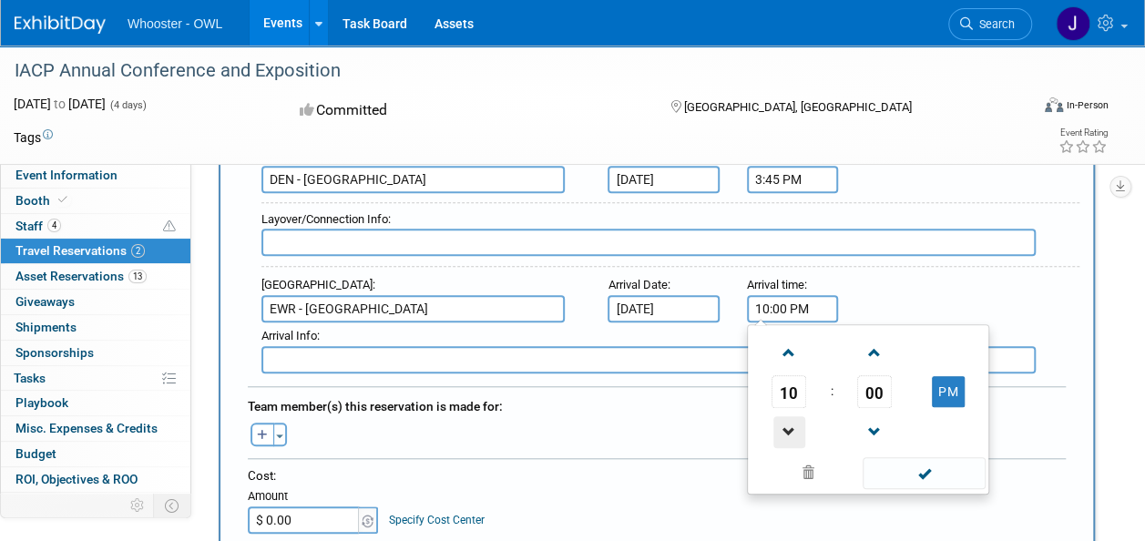
click at [789, 416] on span at bounding box center [789, 432] width 32 height 32
click at [867, 329] on link at bounding box center [874, 352] width 35 height 46
click at [878, 342] on span at bounding box center [875, 353] width 32 height 32
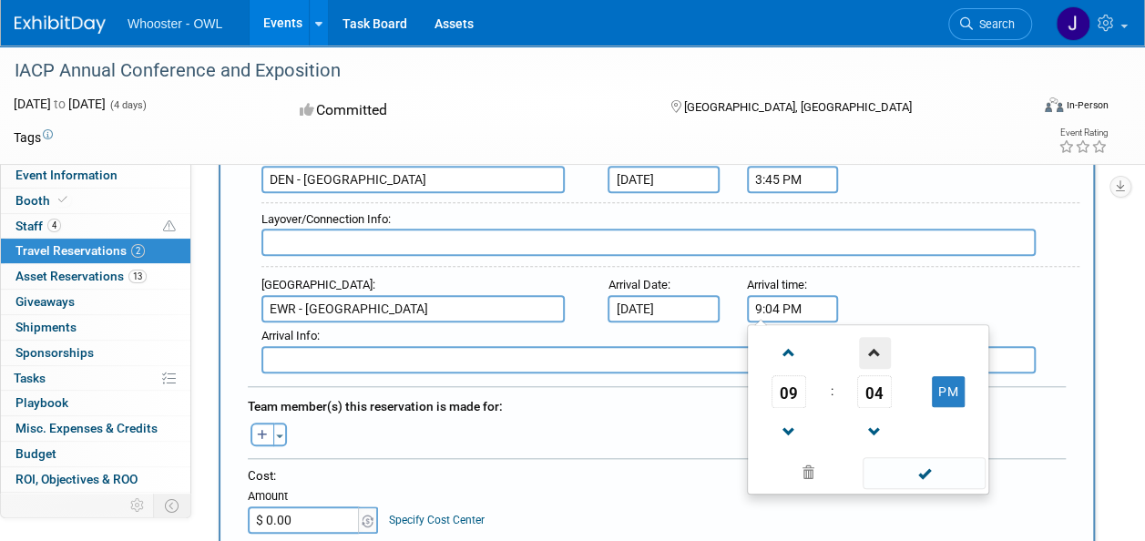
click at [878, 342] on span at bounding box center [875, 353] width 32 height 32
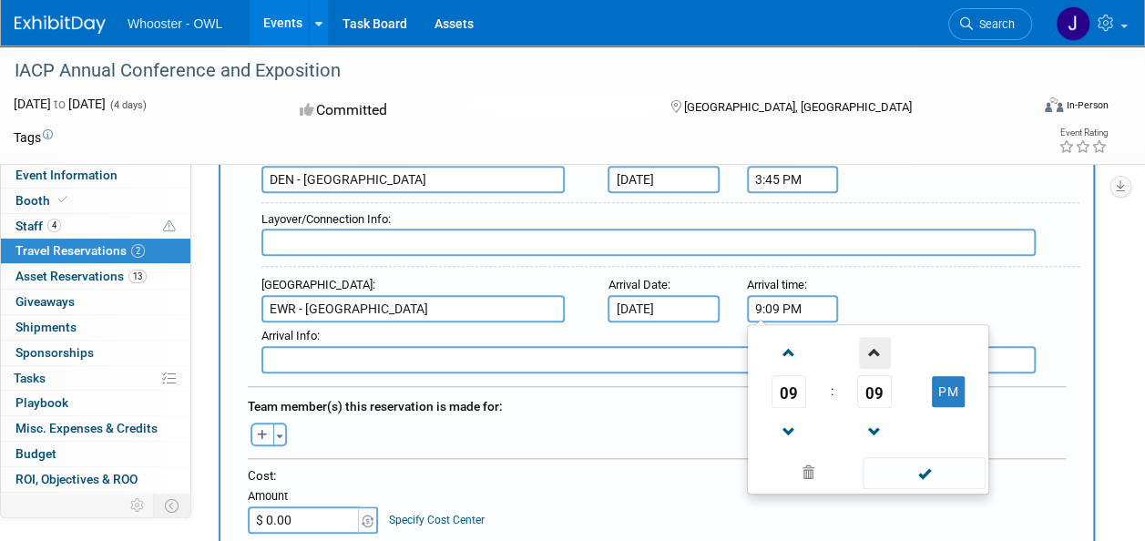
click at [878, 342] on span at bounding box center [875, 353] width 32 height 32
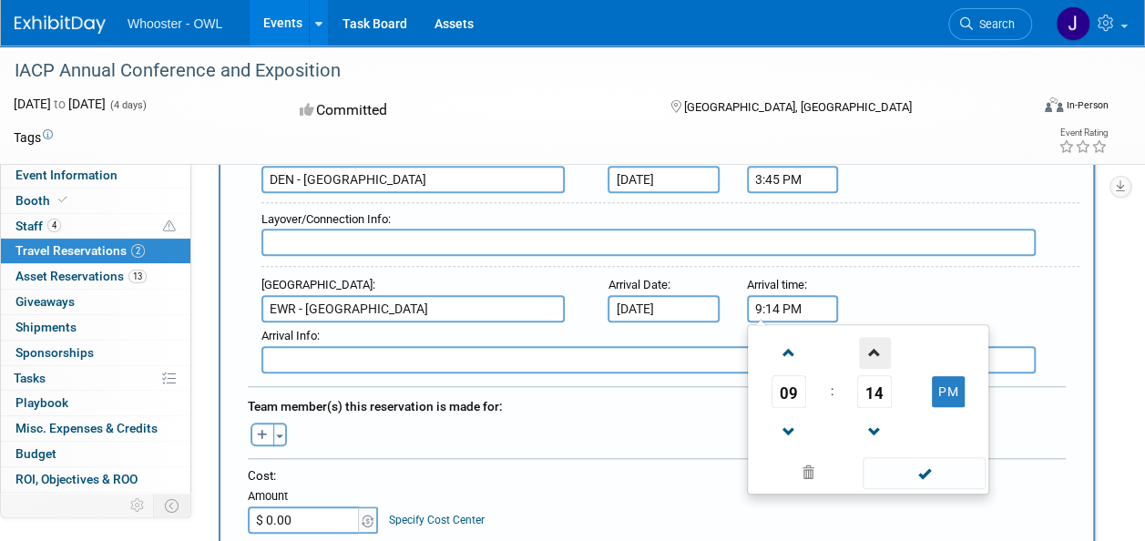
click at [878, 342] on span at bounding box center [875, 353] width 32 height 32
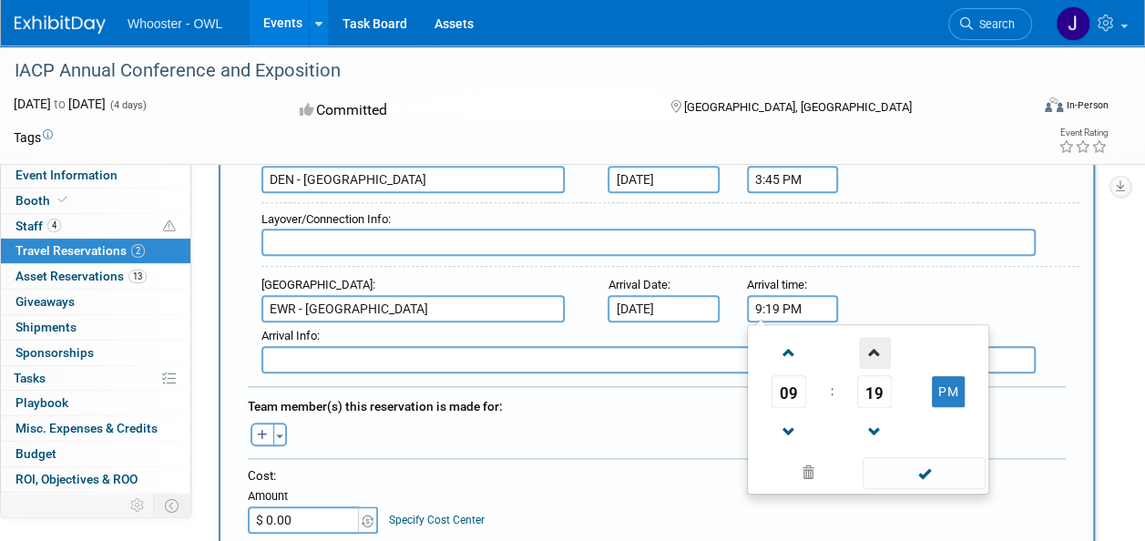
click at [878, 342] on span at bounding box center [875, 353] width 32 height 32
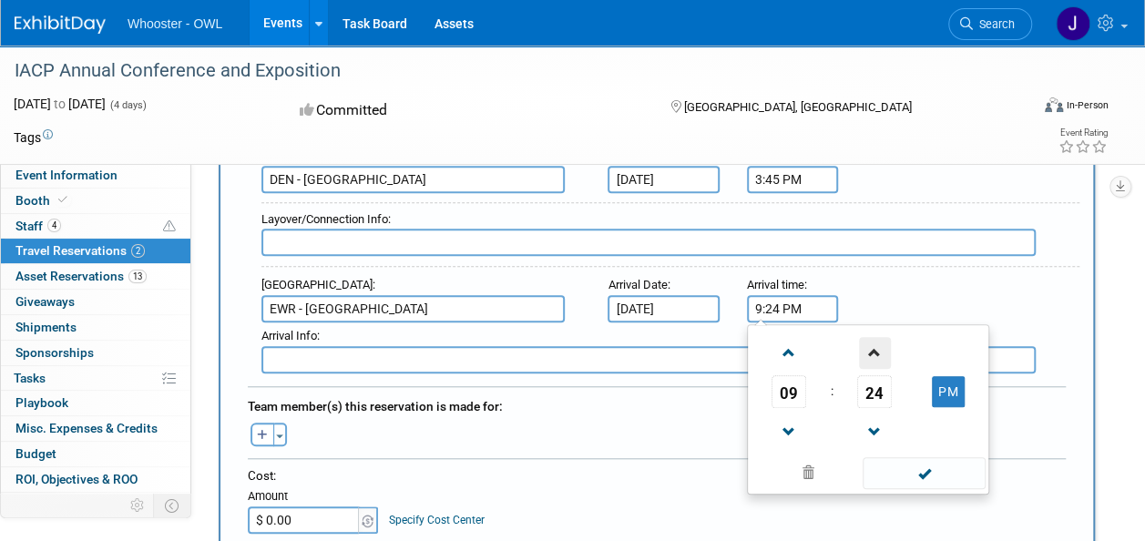
click at [878, 342] on span at bounding box center [875, 353] width 32 height 32
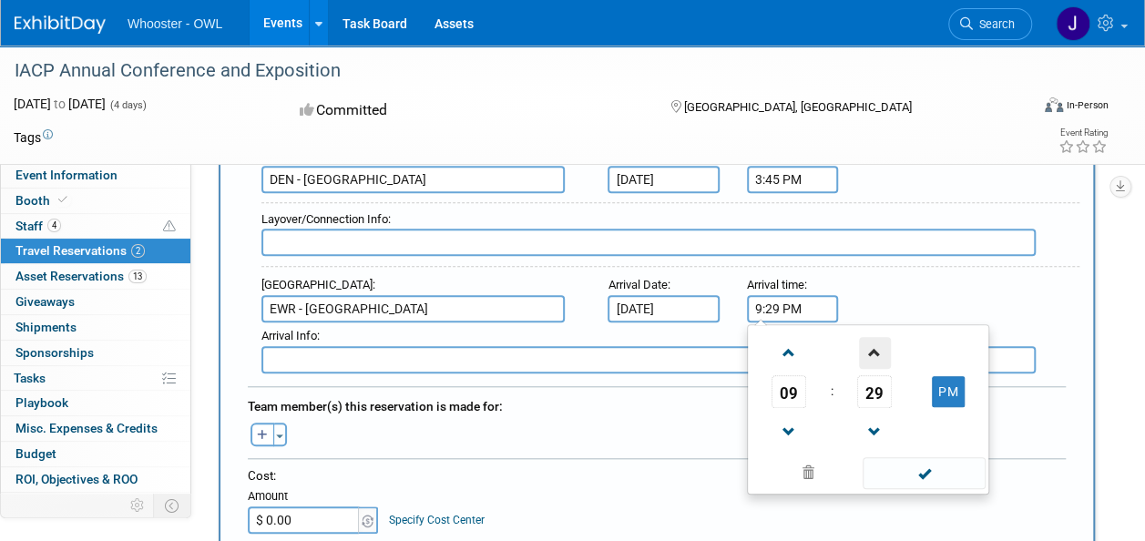
click at [878, 342] on span at bounding box center [875, 353] width 32 height 32
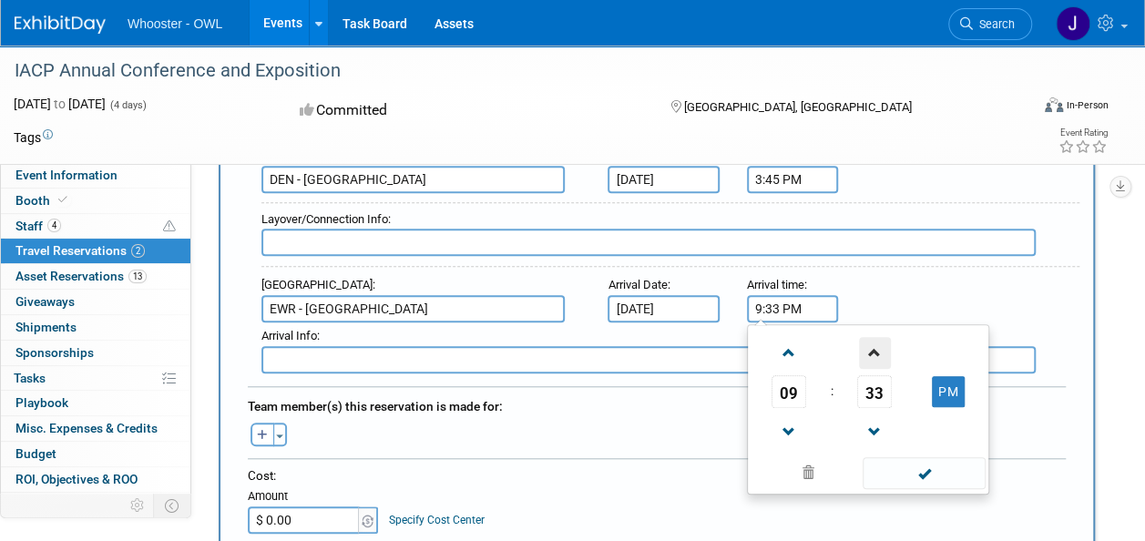
type input "9:34 PM"
click at [910, 465] on span at bounding box center [924, 473] width 123 height 32
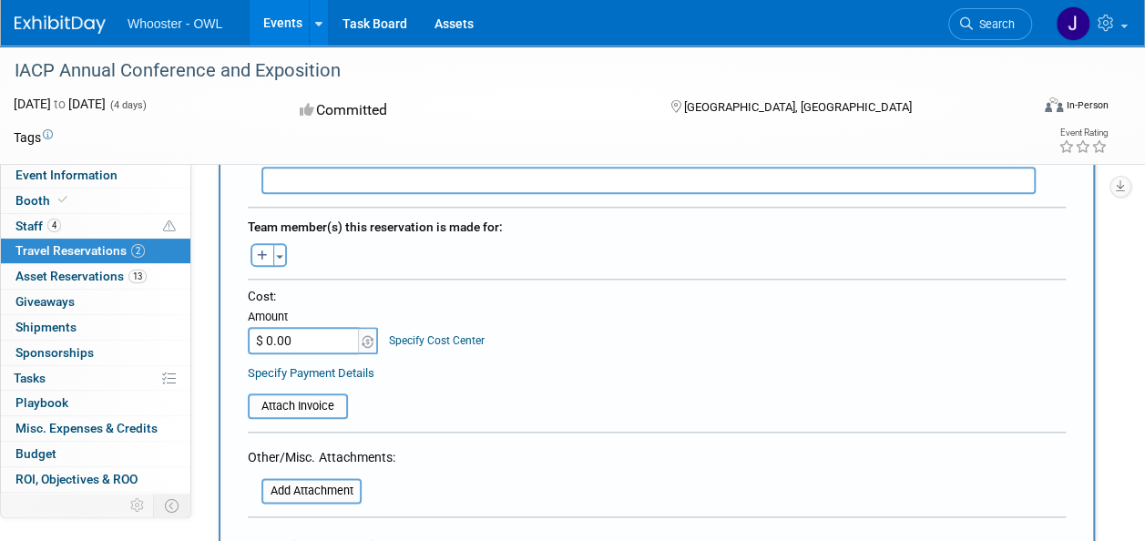
scroll to position [839, 0]
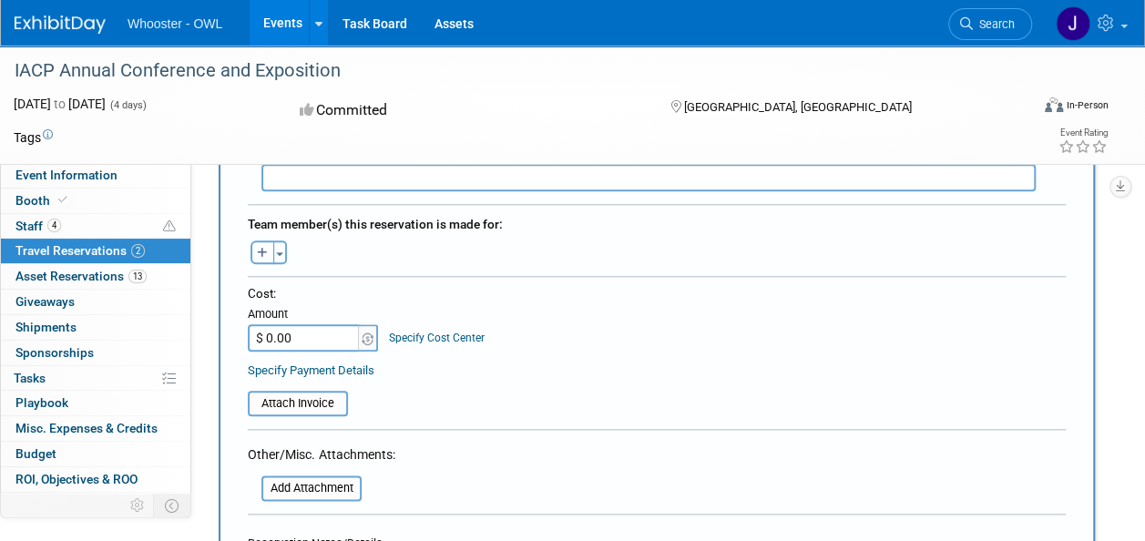
click at [266, 248] on icon "button" at bounding box center [262, 254] width 11 height 12
select select
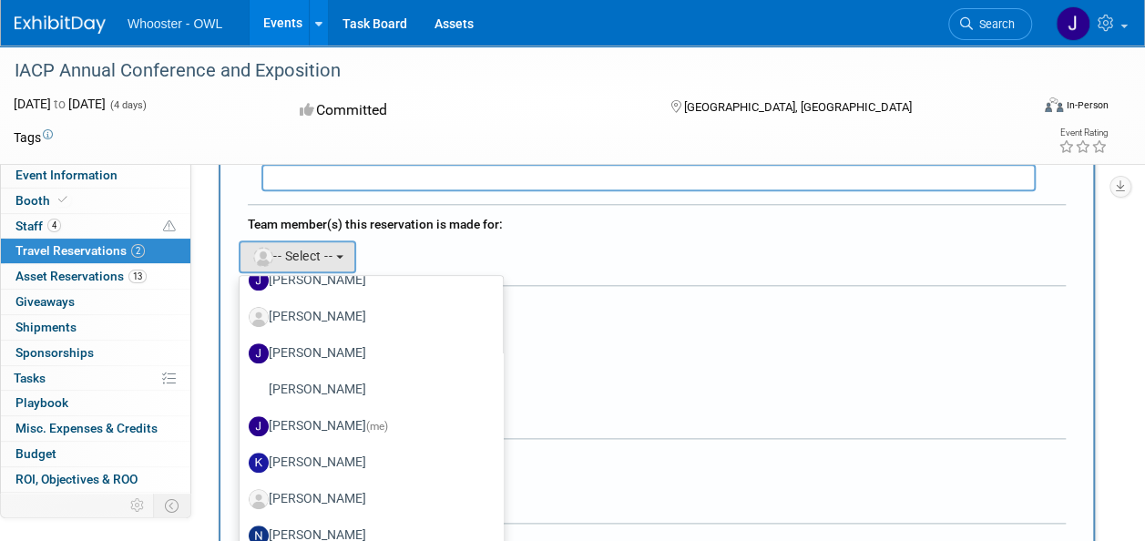
scroll to position [394, 0]
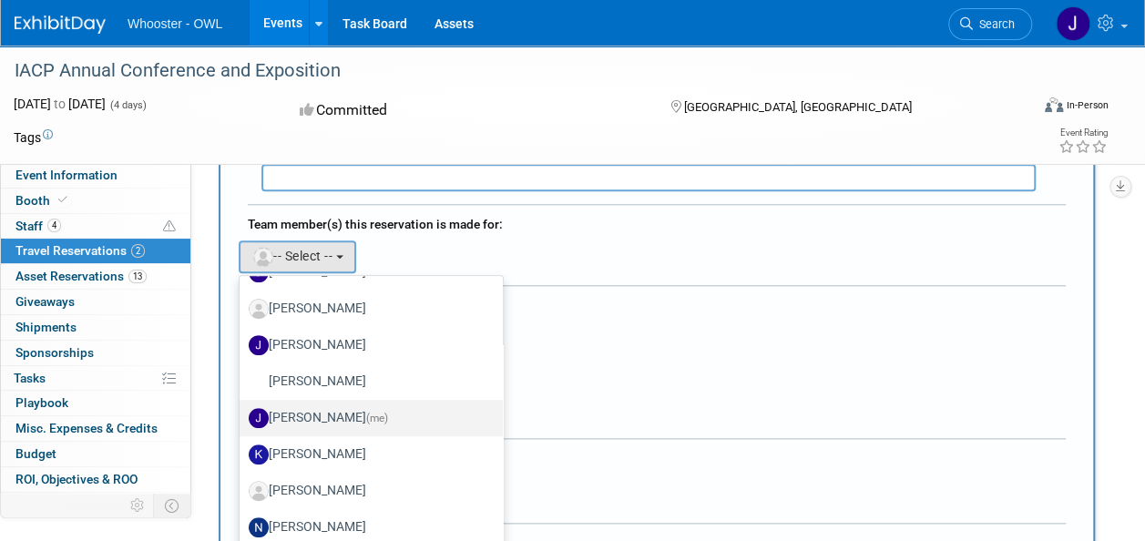
click at [366, 414] on span "(me)" at bounding box center [377, 418] width 22 height 13
click at [242, 414] on input "Julia Haber (me)" at bounding box center [236, 416] width 12 height 12
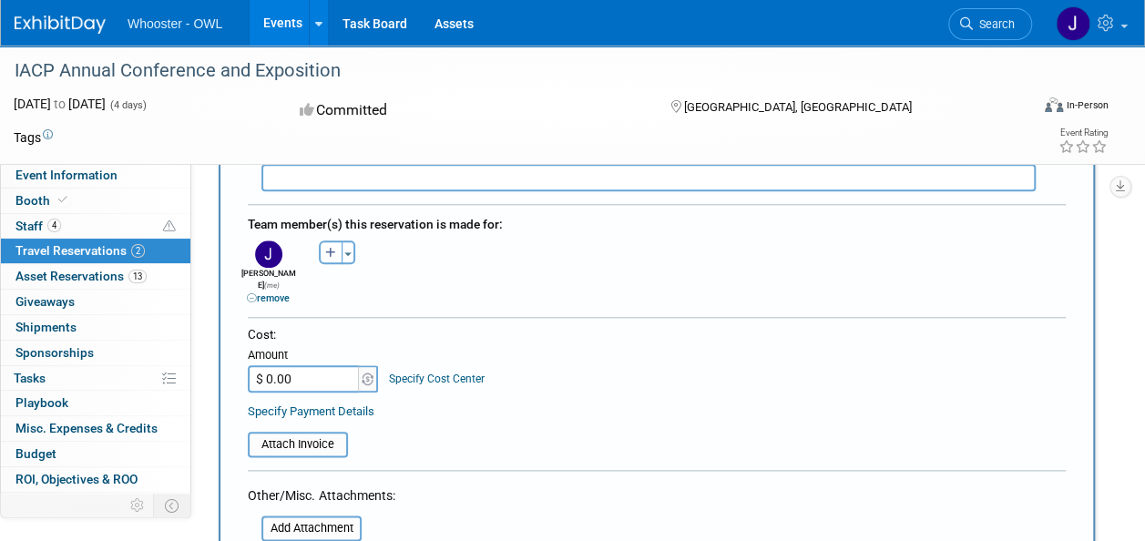
click at [338, 365] on input "$ 0.00" at bounding box center [305, 378] width 114 height 27
type input "$ 368.23"
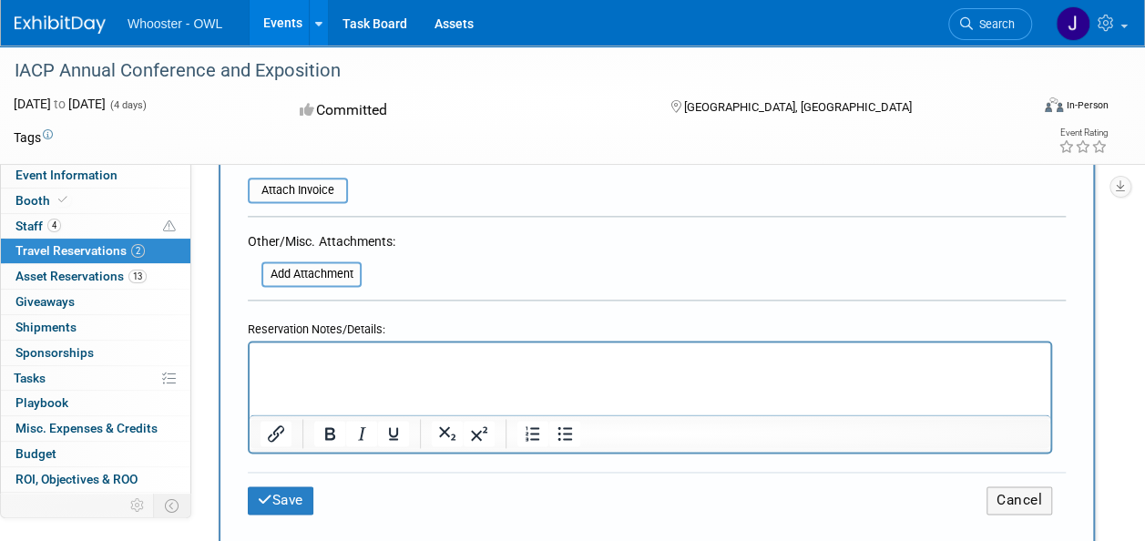
scroll to position [1073, 0]
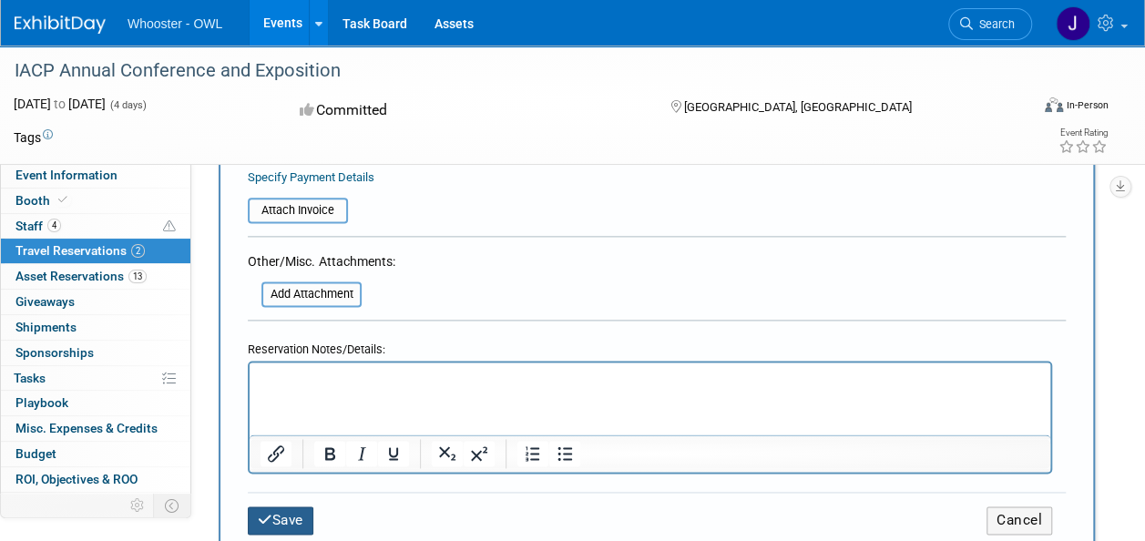
click at [275, 510] on button "Save" at bounding box center [281, 520] width 66 height 28
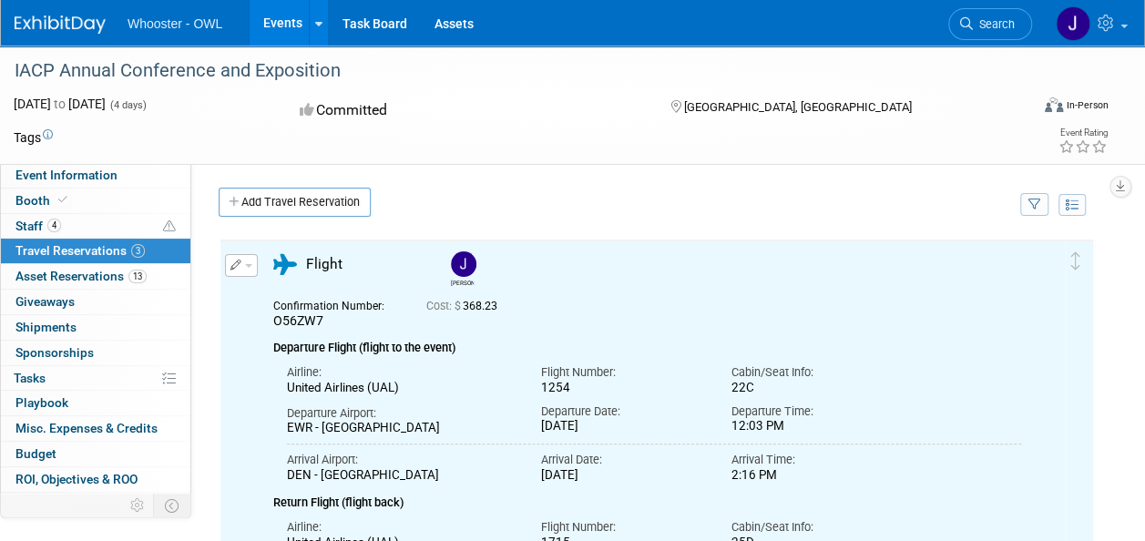
scroll to position [0, 0]
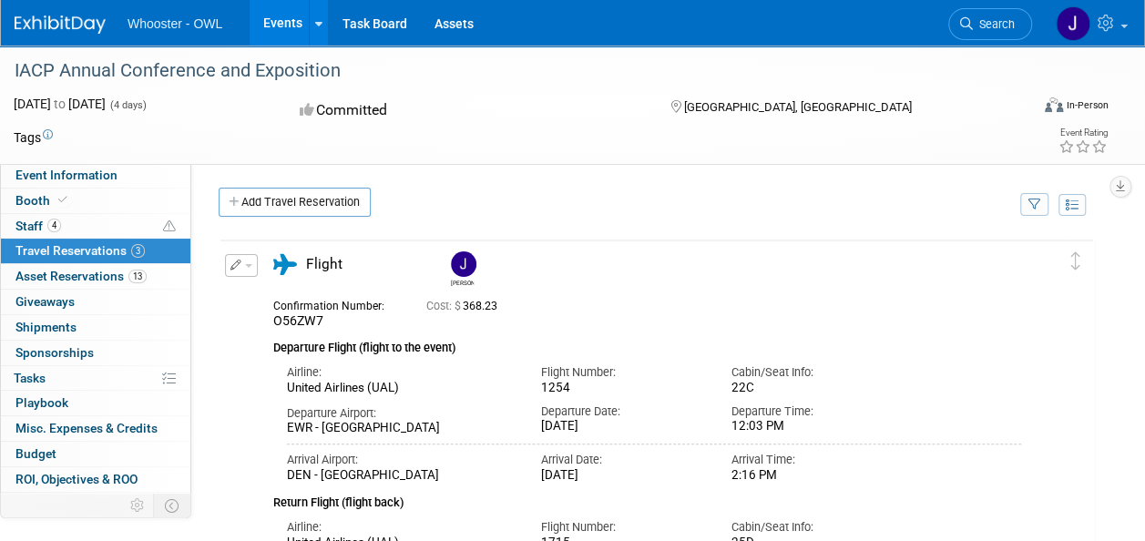
click at [674, 168] on div "Product Division: Both Industry: Law Enforcement - Government Event Type: Trade…" at bounding box center [649, 351] width 917 height 376
